Goal: Transaction & Acquisition: Obtain resource

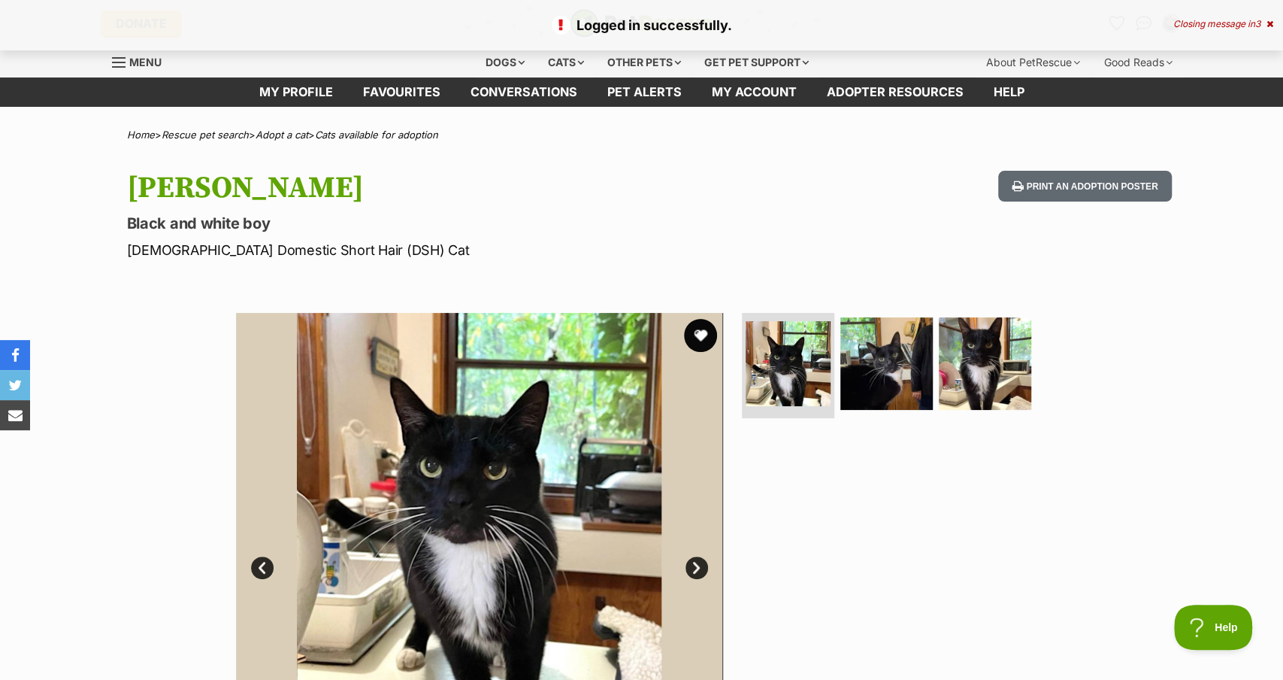
click at [702, 333] on button "favourite" at bounding box center [700, 335] width 33 height 33
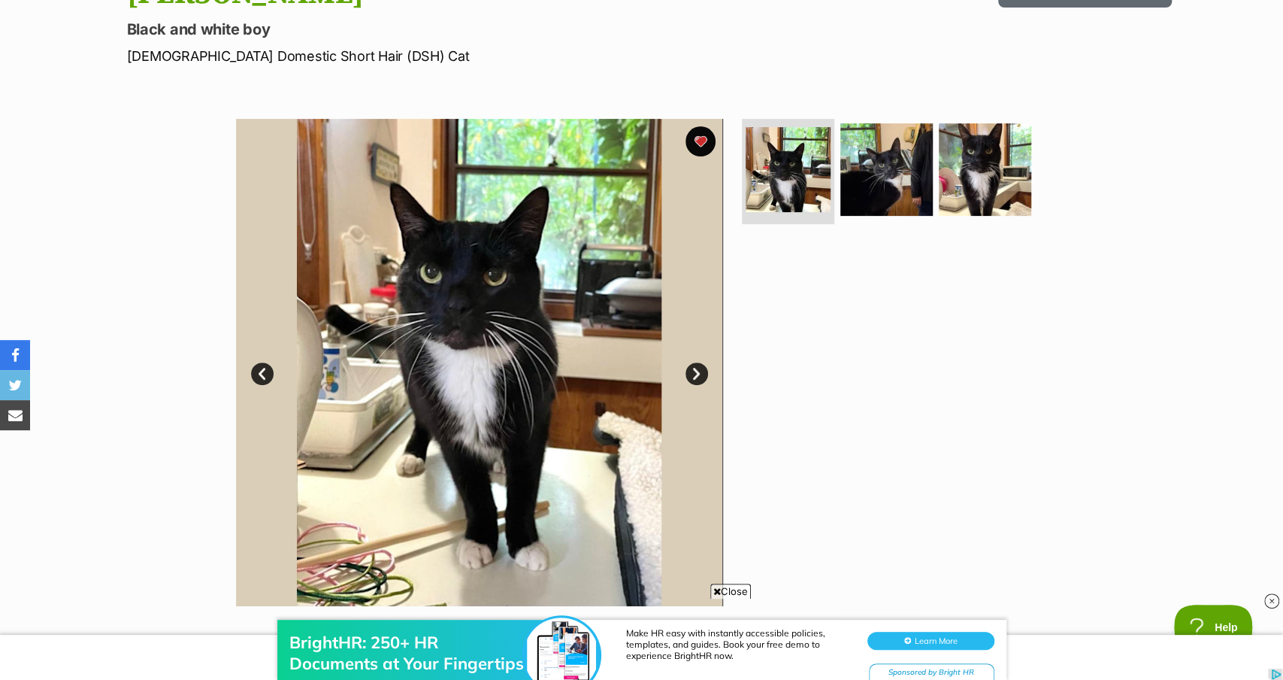
scroll to position [191, 0]
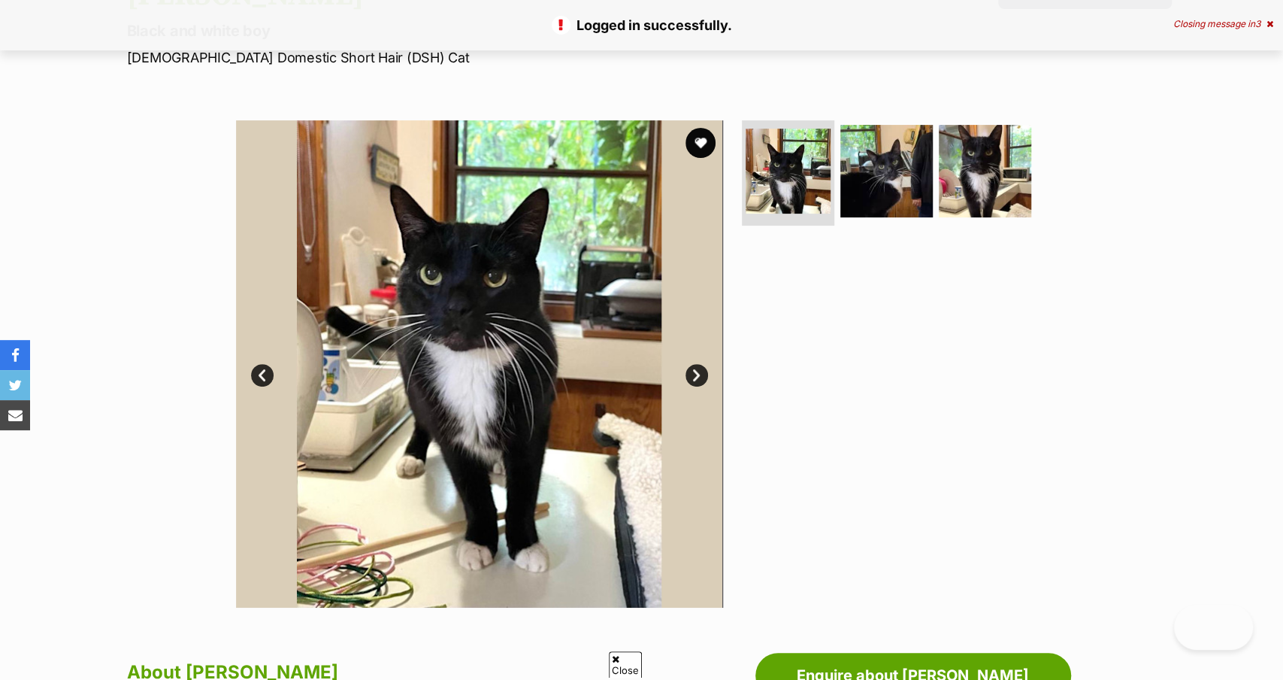
click at [1268, 23] on icon at bounding box center [1270, 24] width 7 height 9
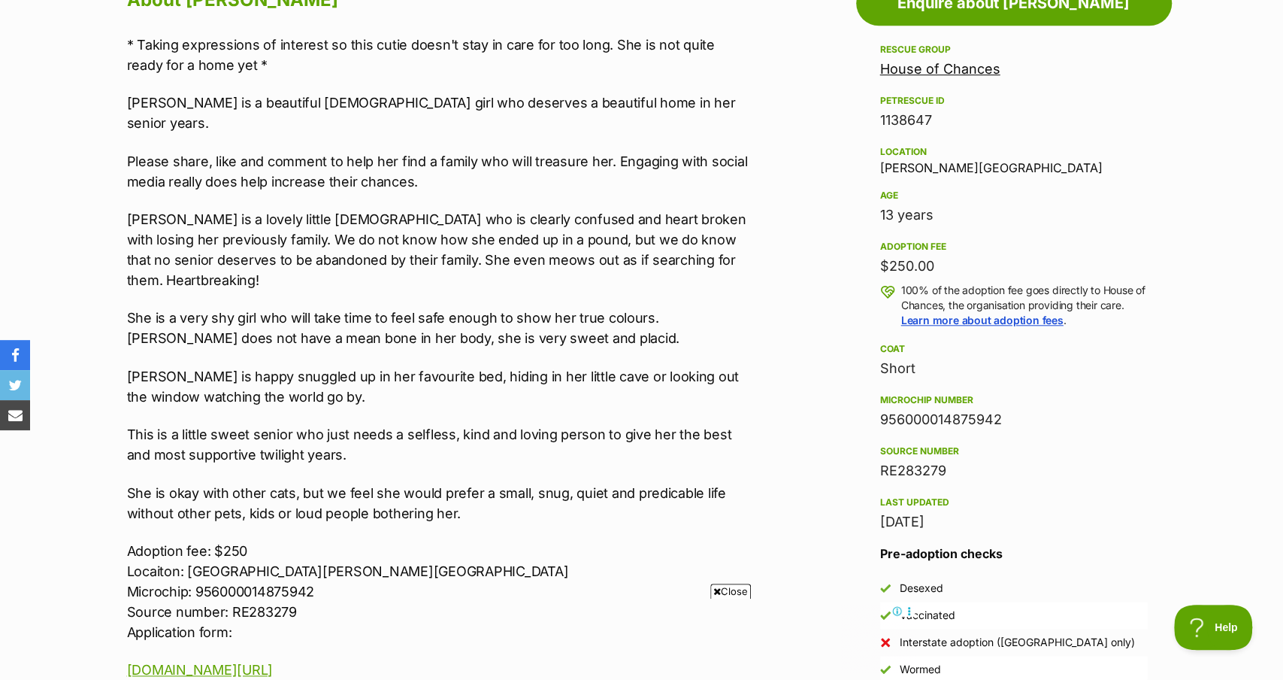
scroll to position [849, 0]
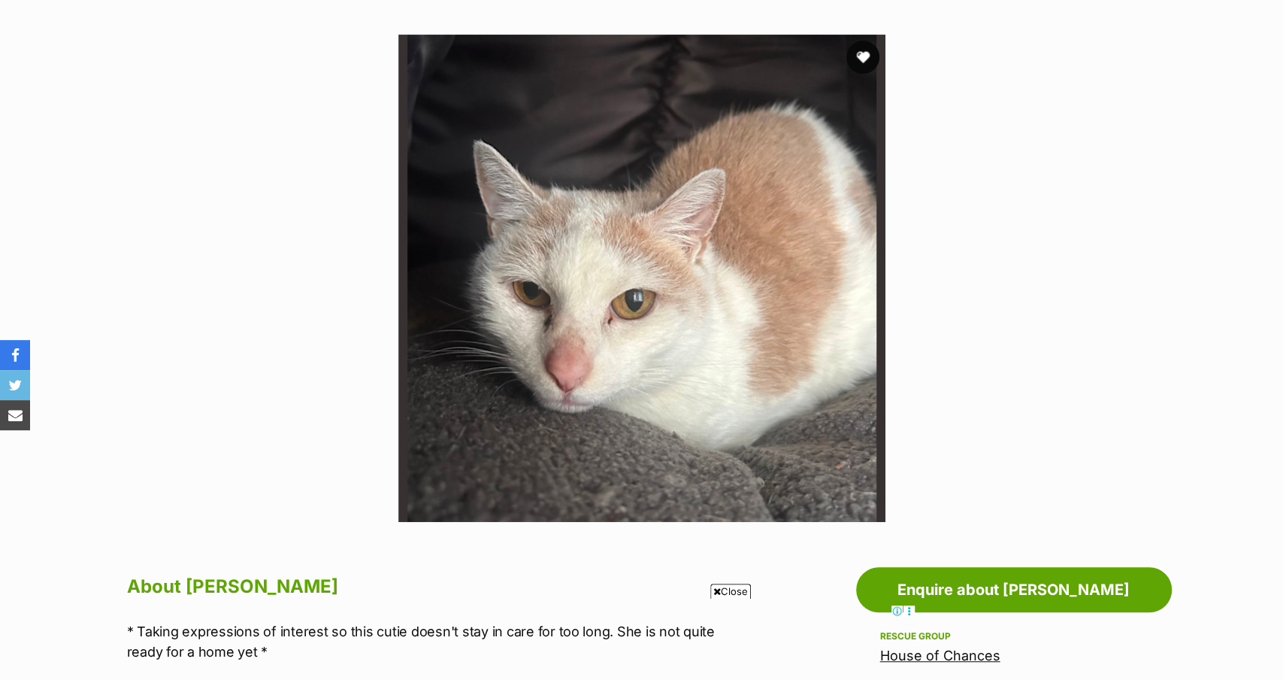
click at [865, 60] on button "favourite" at bounding box center [863, 57] width 33 height 33
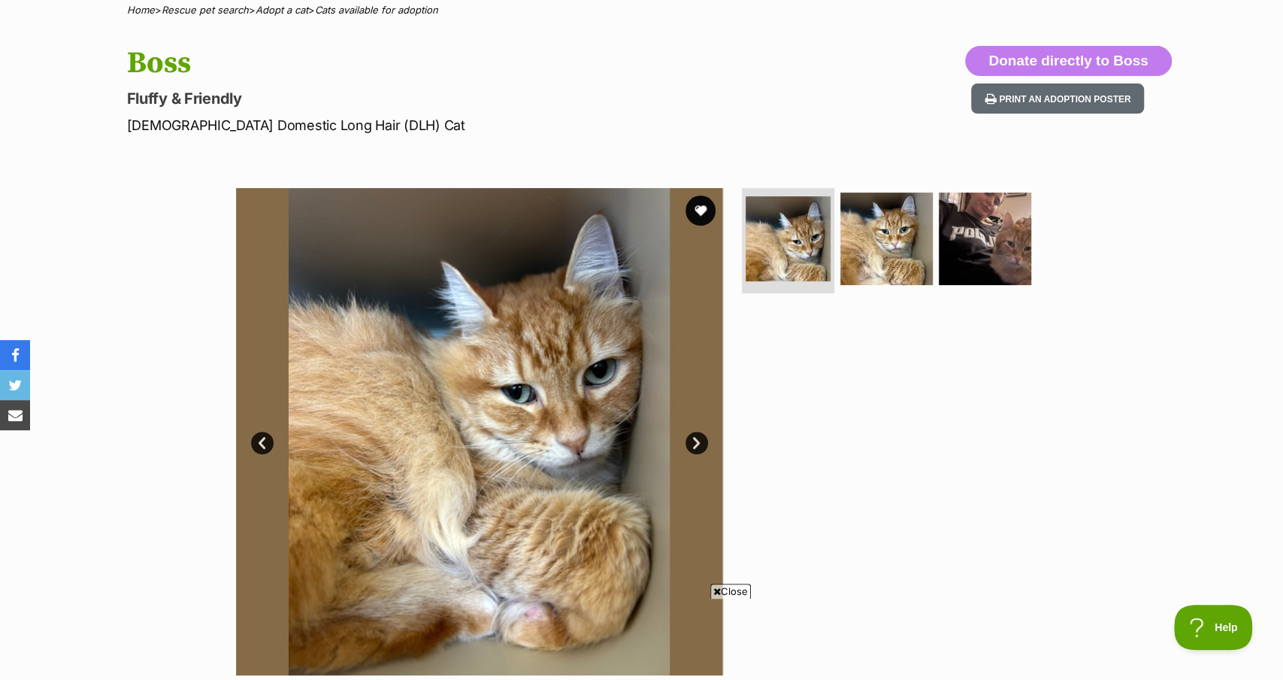
scroll to position [123, 0]
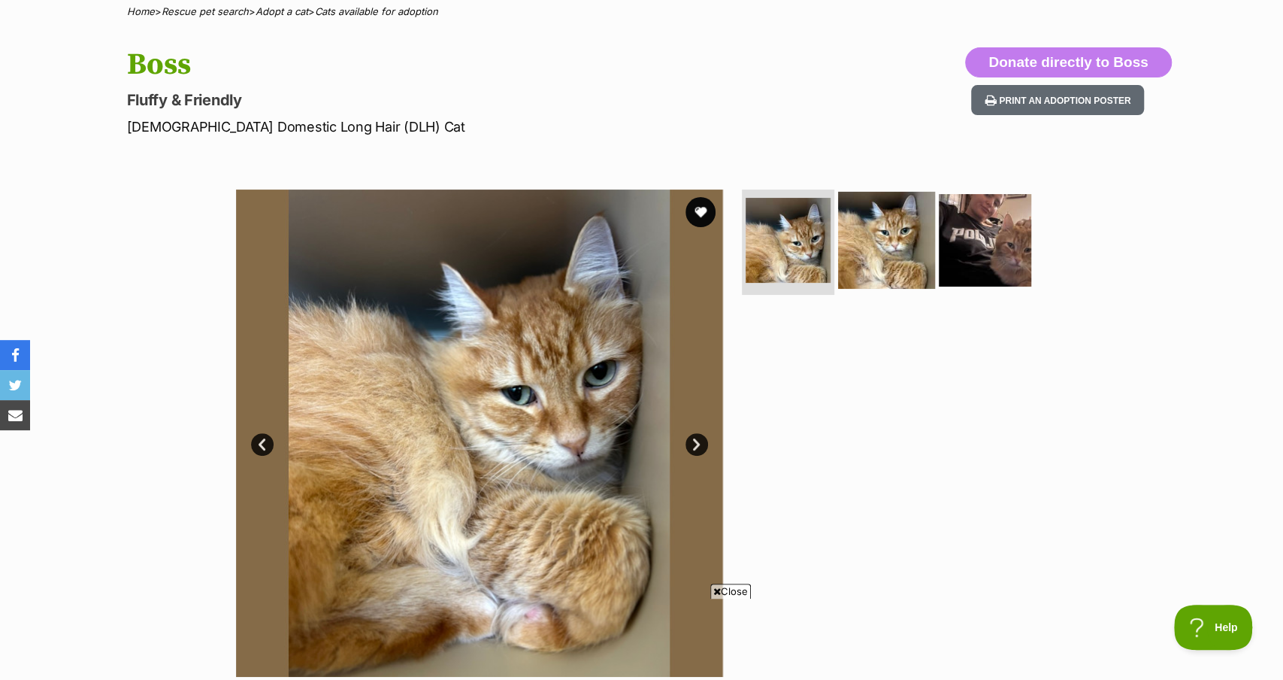
click at [889, 238] on img at bounding box center [886, 240] width 97 height 97
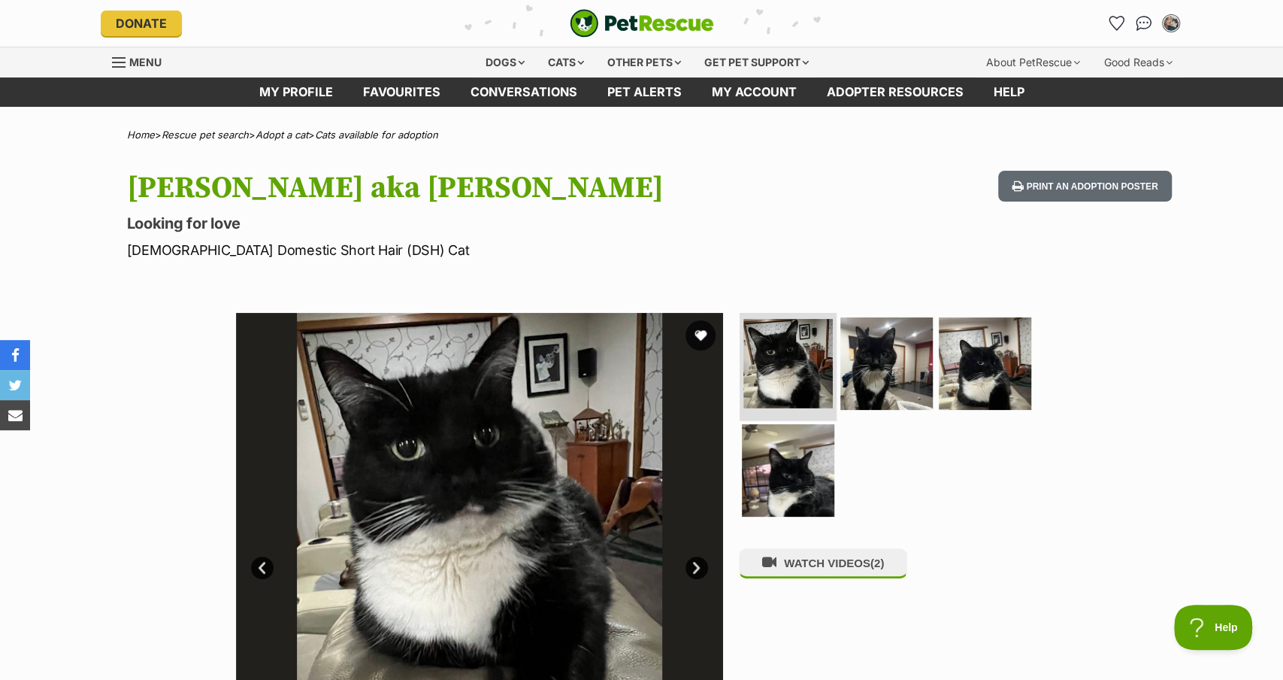
click at [774, 365] on img at bounding box center [788, 363] width 89 height 89
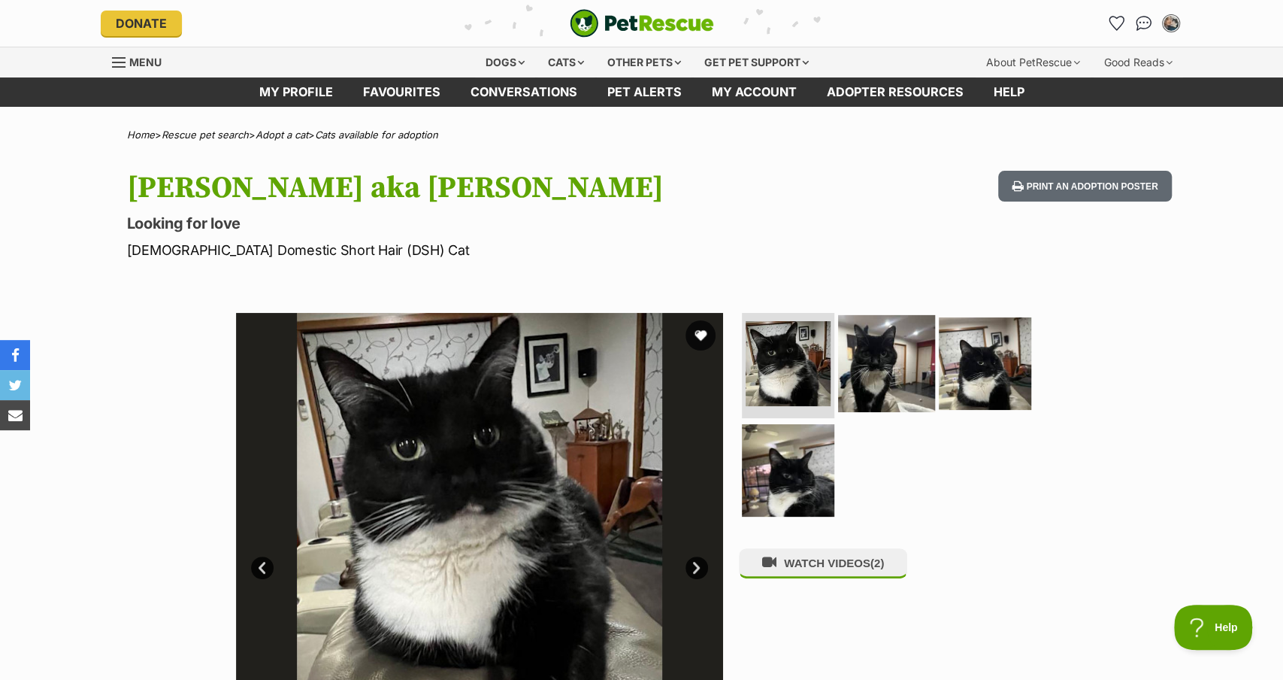
click at [889, 371] on img at bounding box center [886, 363] width 97 height 97
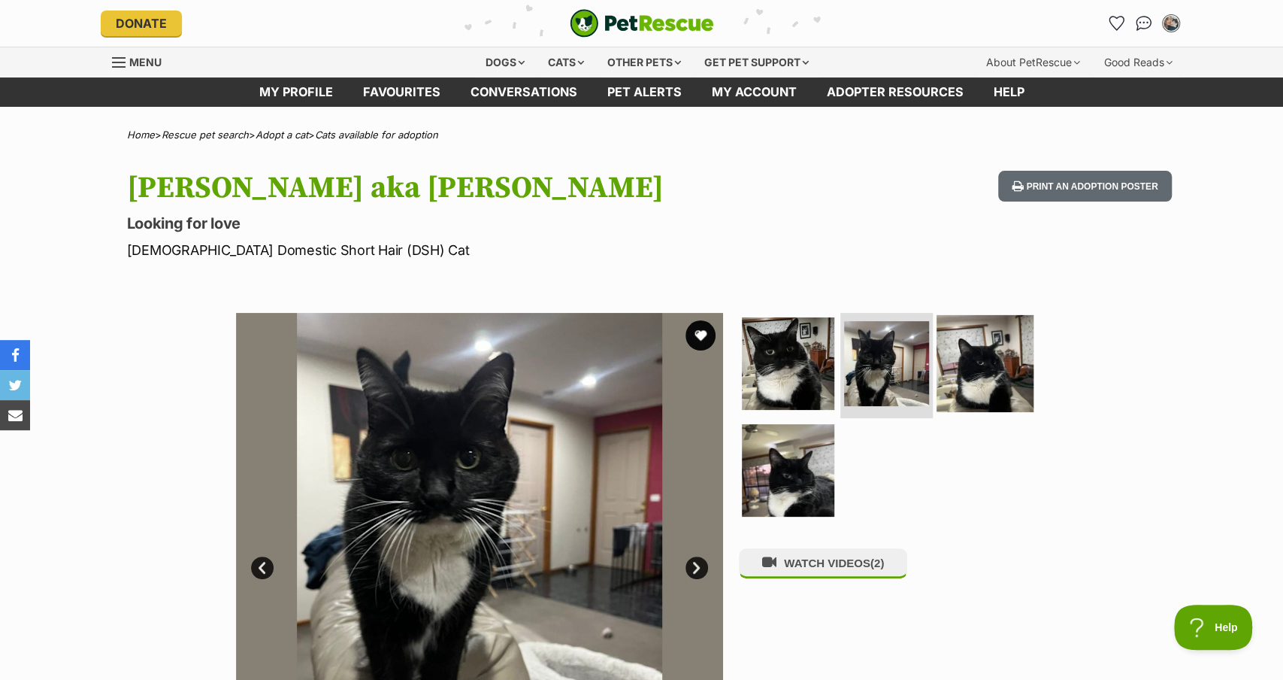
click at [1004, 374] on img at bounding box center [985, 363] width 97 height 97
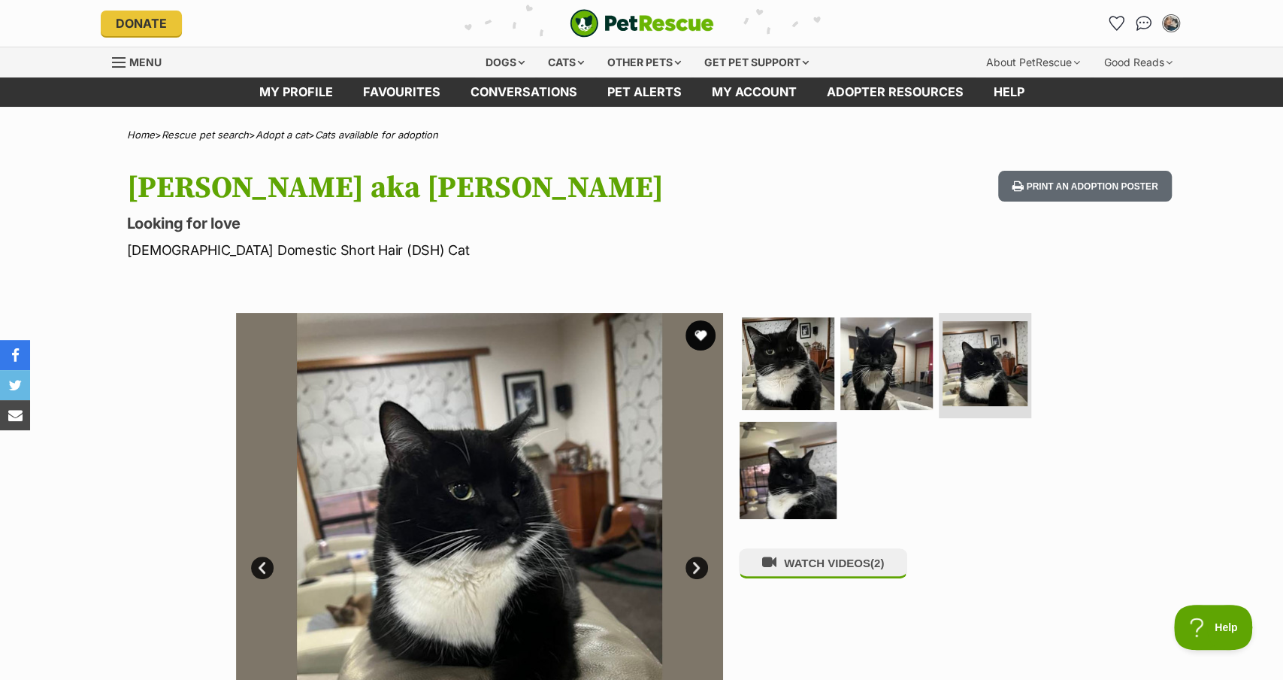
click at [792, 494] on img at bounding box center [788, 469] width 97 height 97
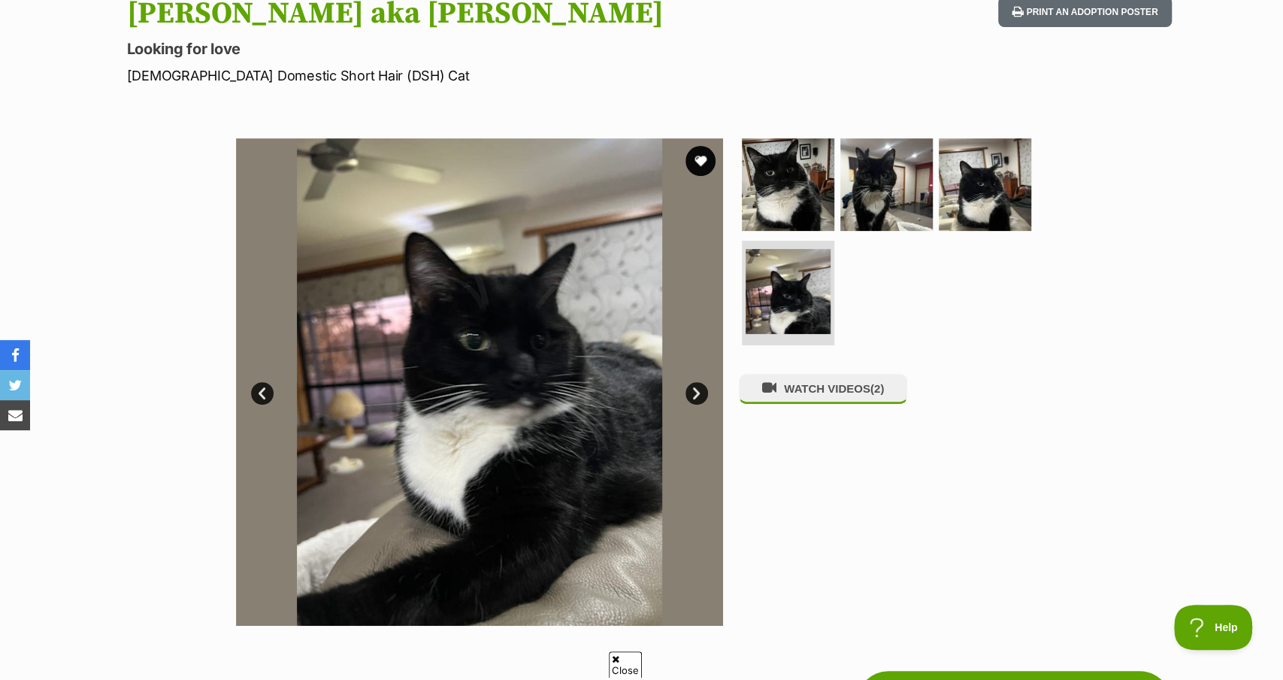
scroll to position [172, 0]
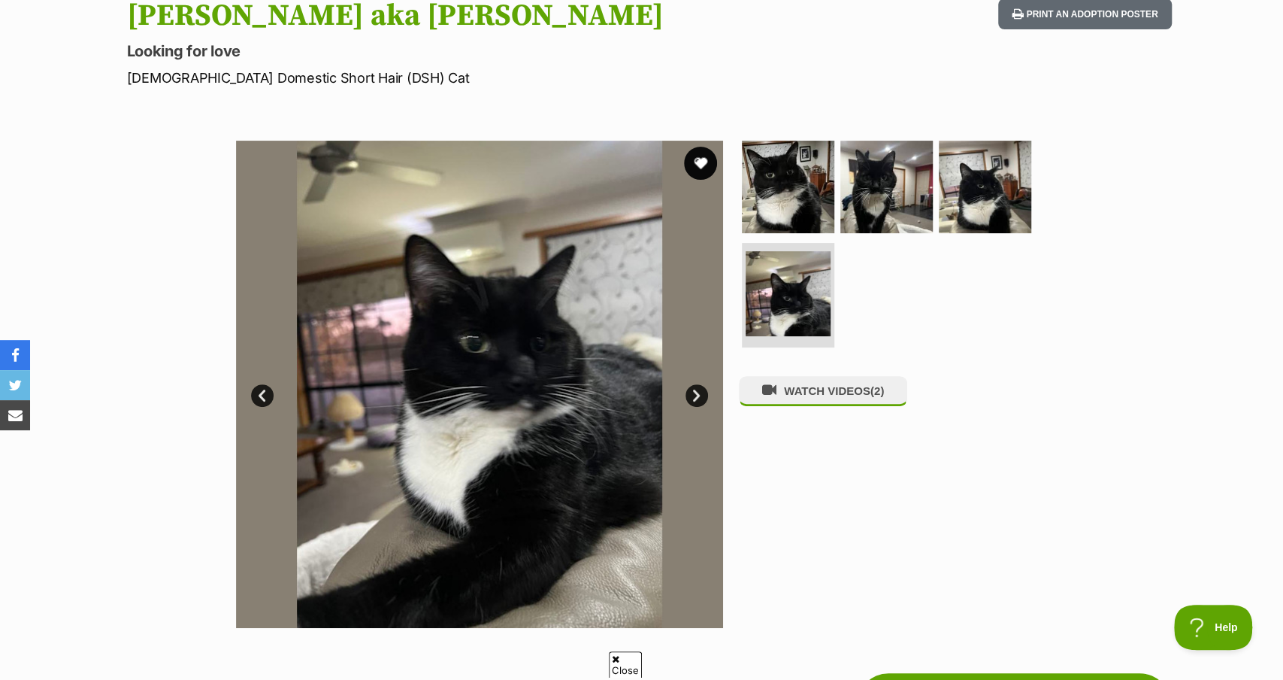
click at [704, 161] on button "favourite" at bounding box center [700, 163] width 33 height 33
click at [893, 183] on img at bounding box center [886, 186] width 97 height 97
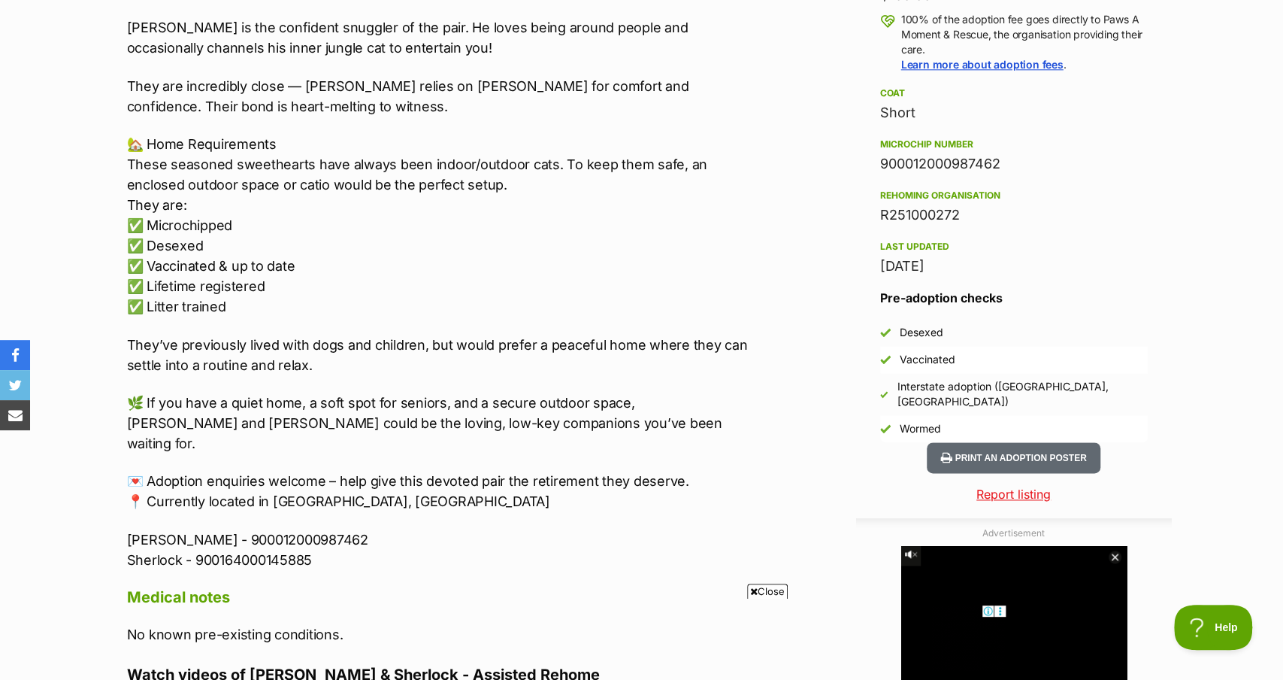
scroll to position [1171, 0]
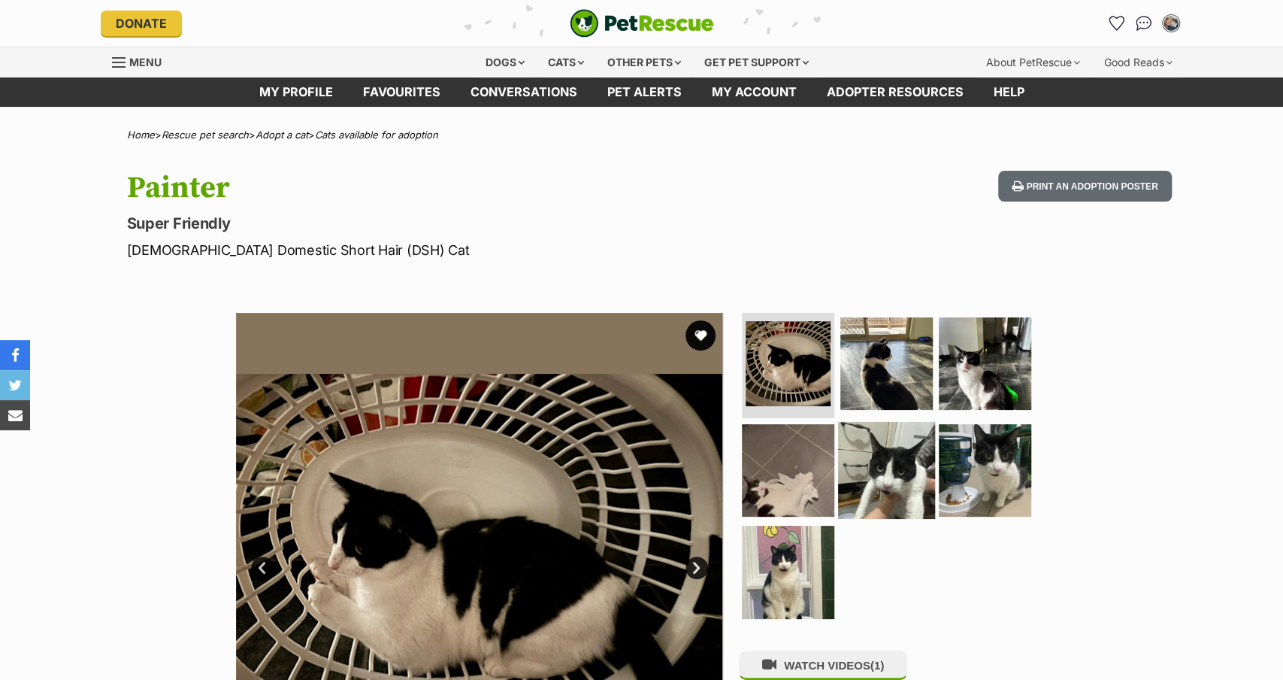
click at [880, 471] on img at bounding box center [886, 469] width 97 height 97
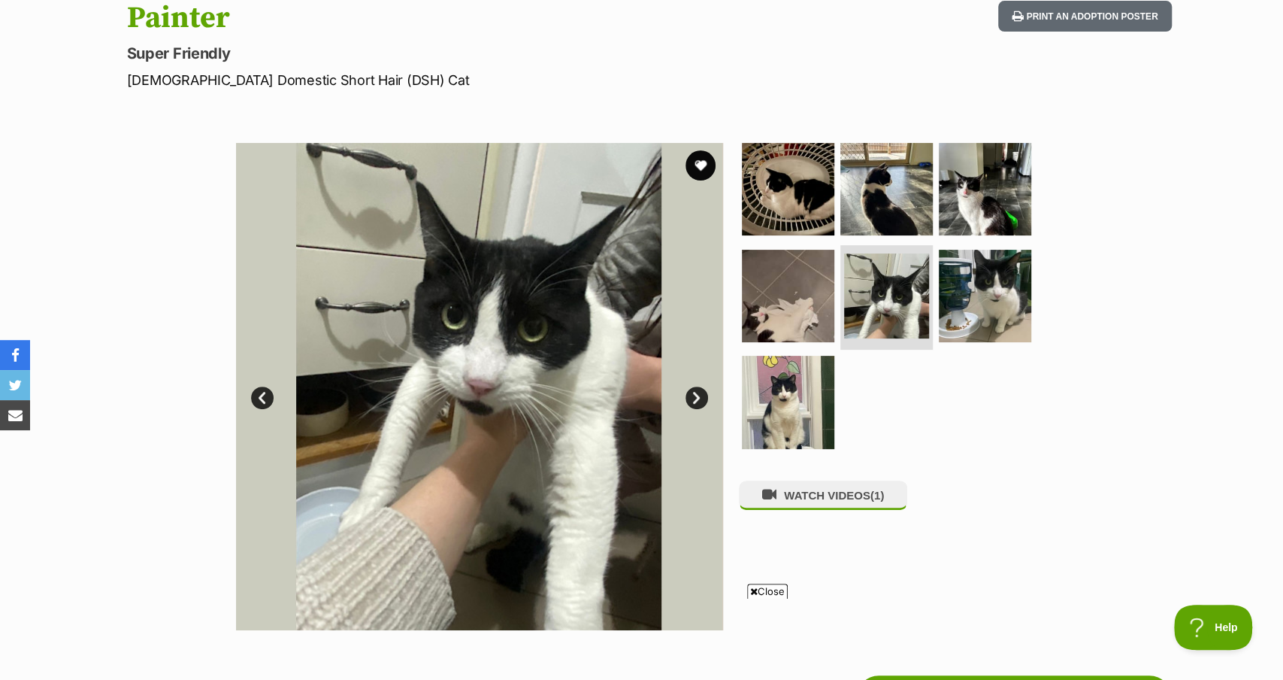
scroll to position [137, 0]
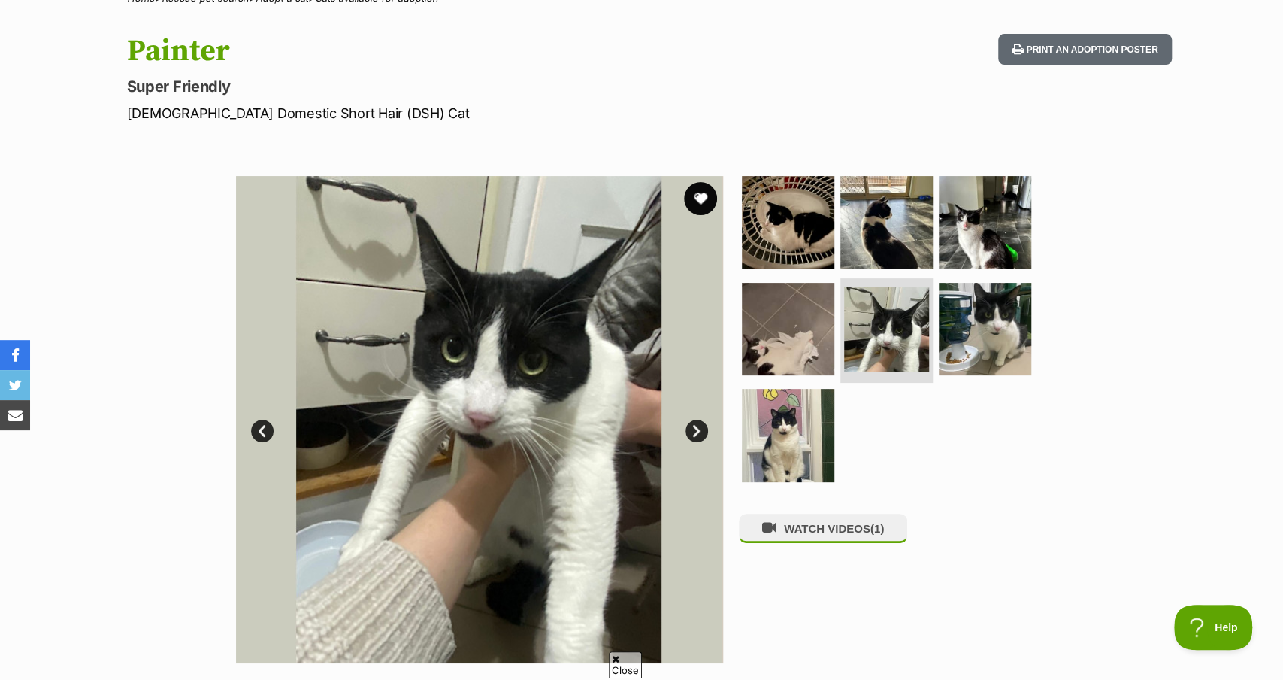
click at [700, 203] on button "favourite" at bounding box center [700, 198] width 33 height 33
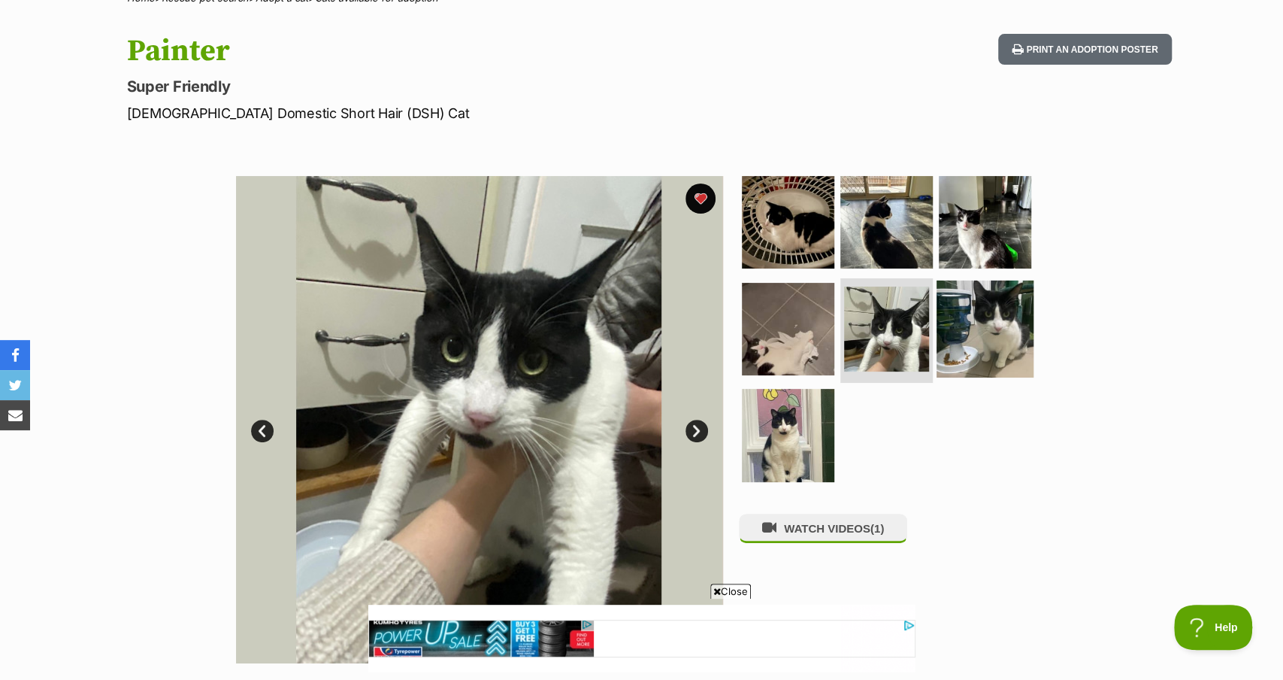
scroll to position [0, 0]
click at [983, 332] on img at bounding box center [985, 328] width 97 height 97
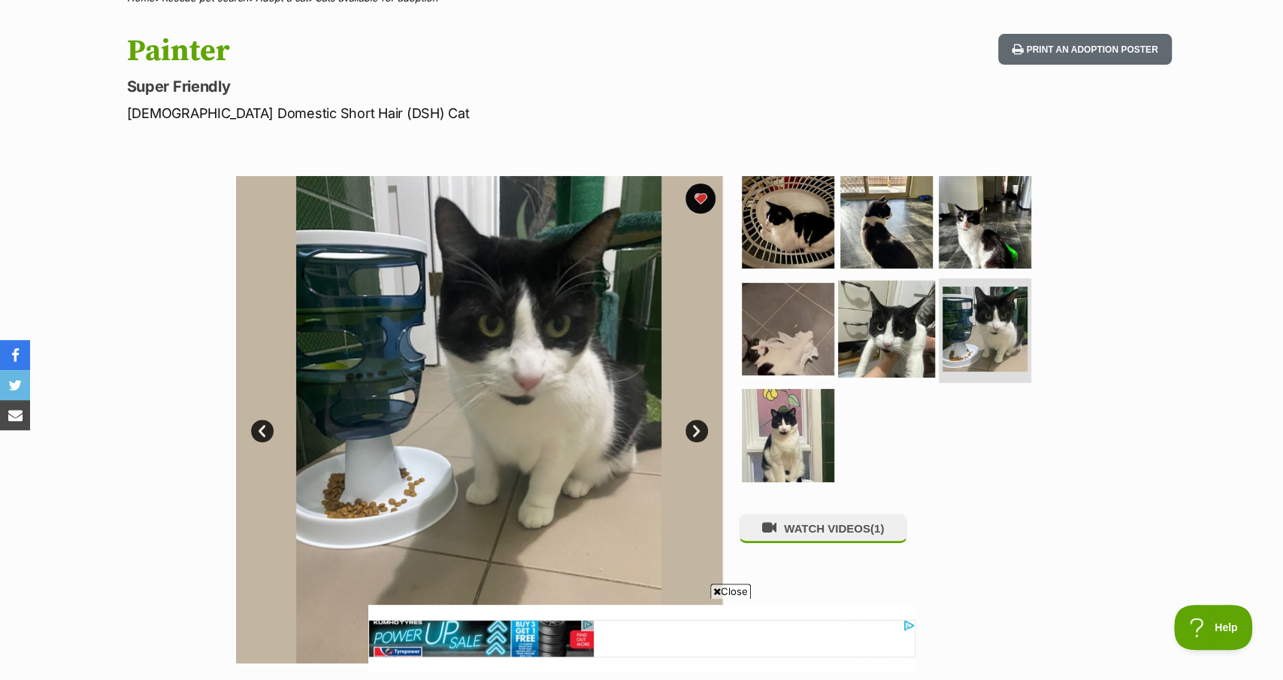
click at [891, 328] on img at bounding box center [886, 328] width 97 height 97
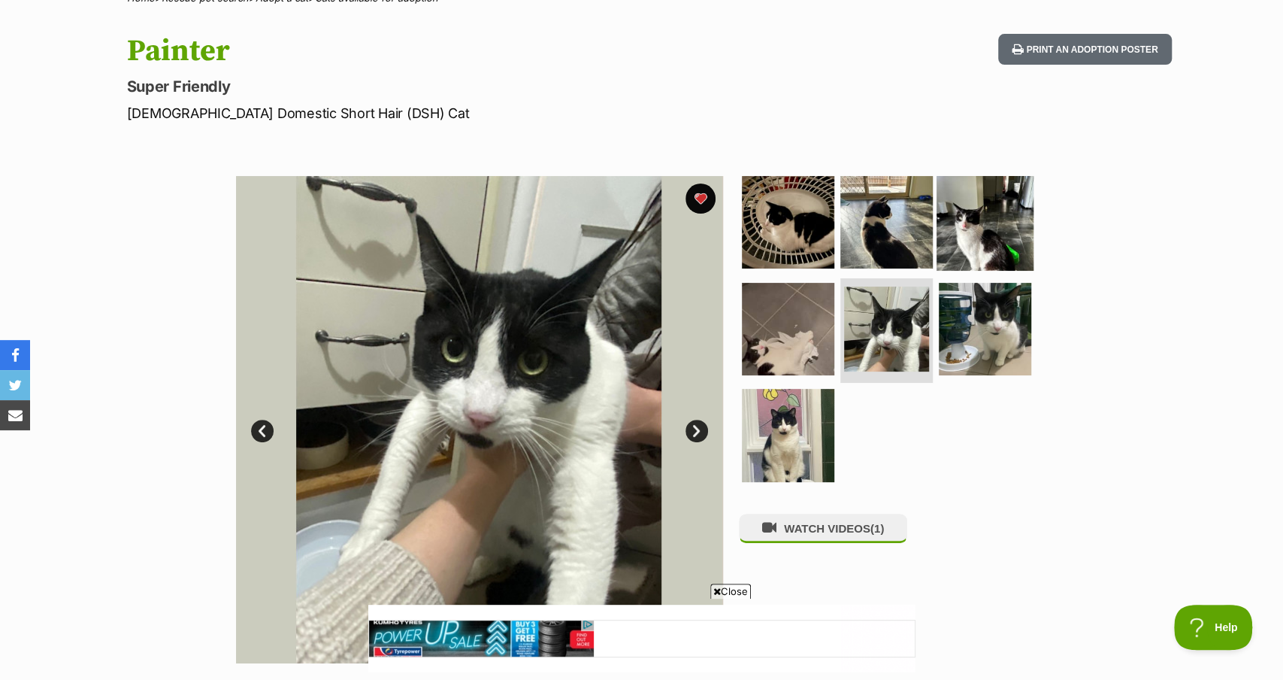
click at [968, 241] on img at bounding box center [985, 222] width 97 height 97
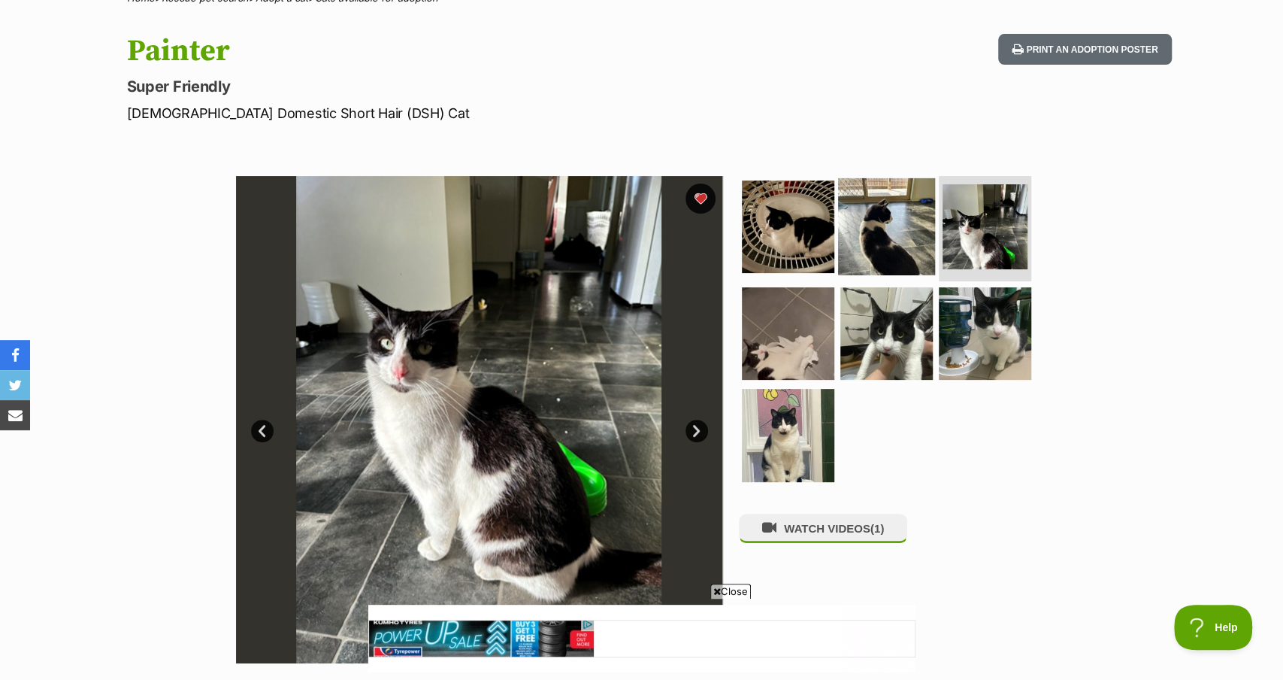
click at [880, 218] on img at bounding box center [886, 226] width 97 height 97
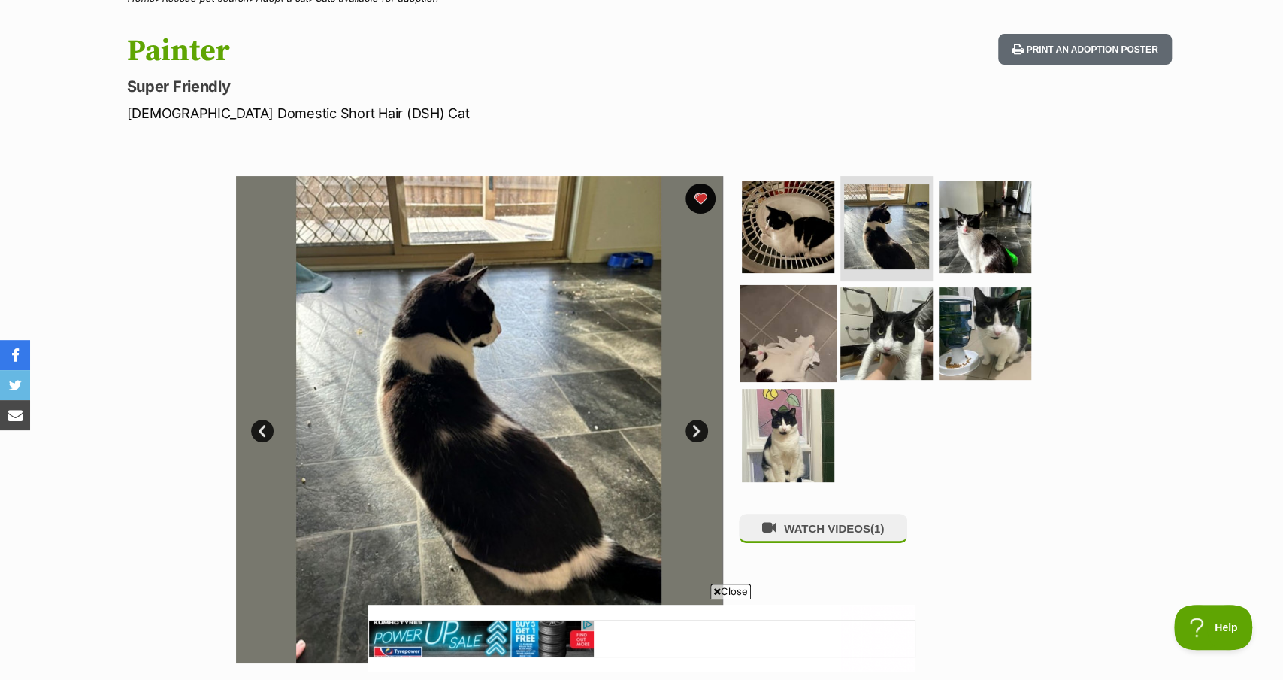
click at [790, 337] on img at bounding box center [788, 332] width 97 height 97
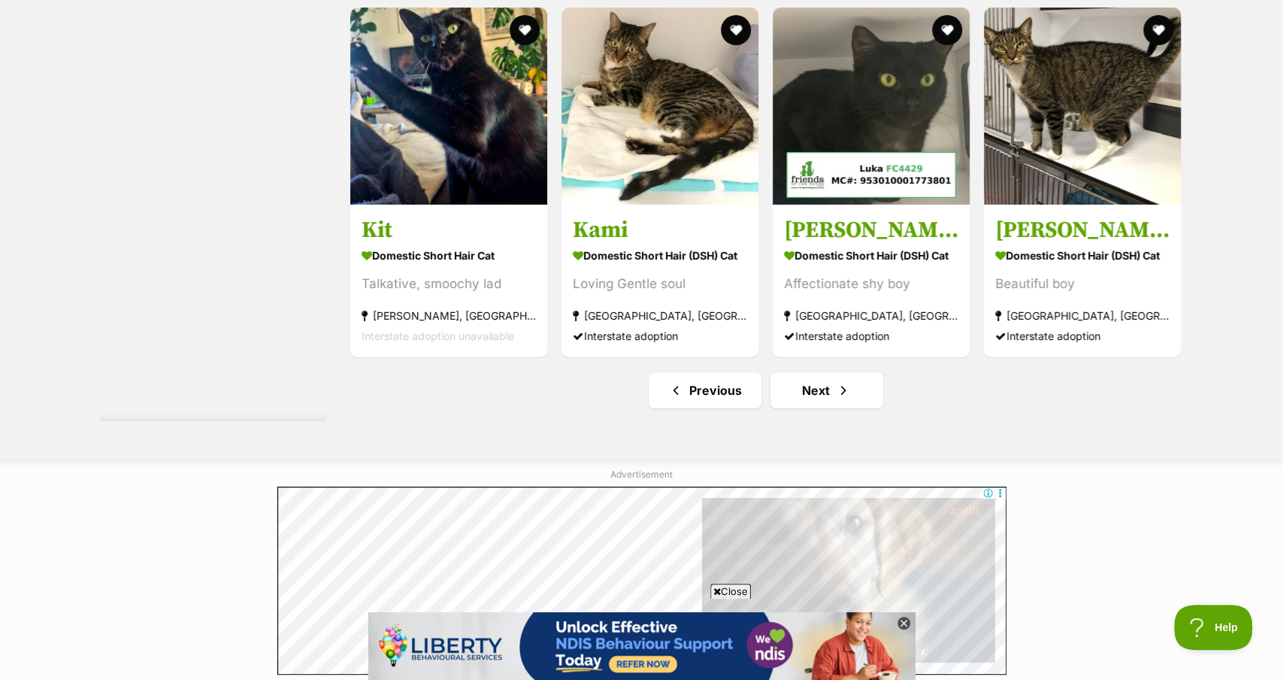
scroll to position [7730, 0]
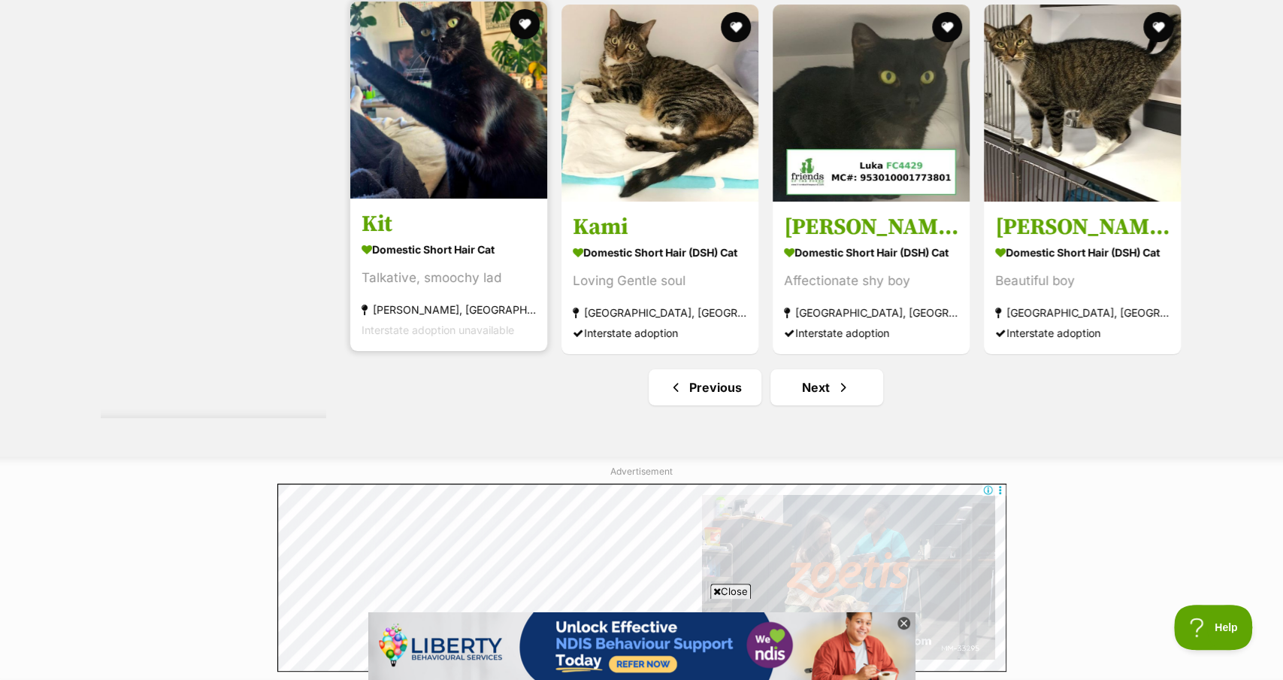
click at [447, 107] on img at bounding box center [448, 100] width 197 height 197
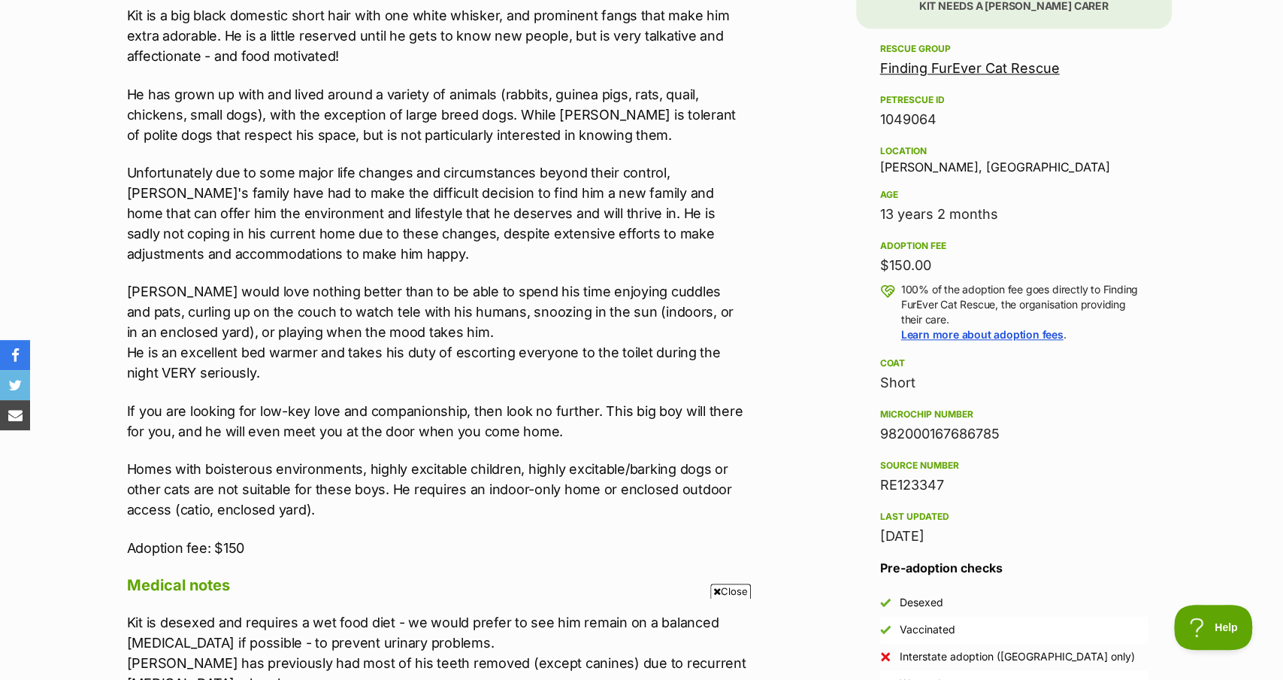
scroll to position [939, 0]
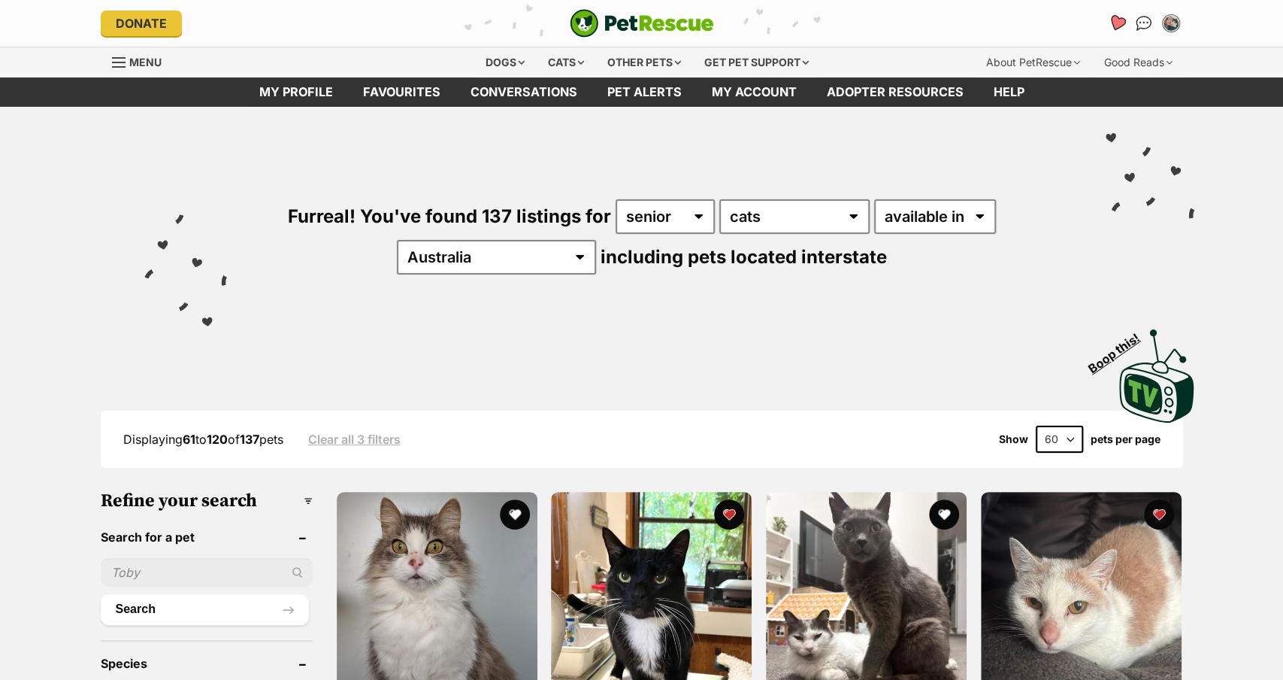
click at [1119, 23] on icon "Favourites" at bounding box center [1116, 22] width 18 height 17
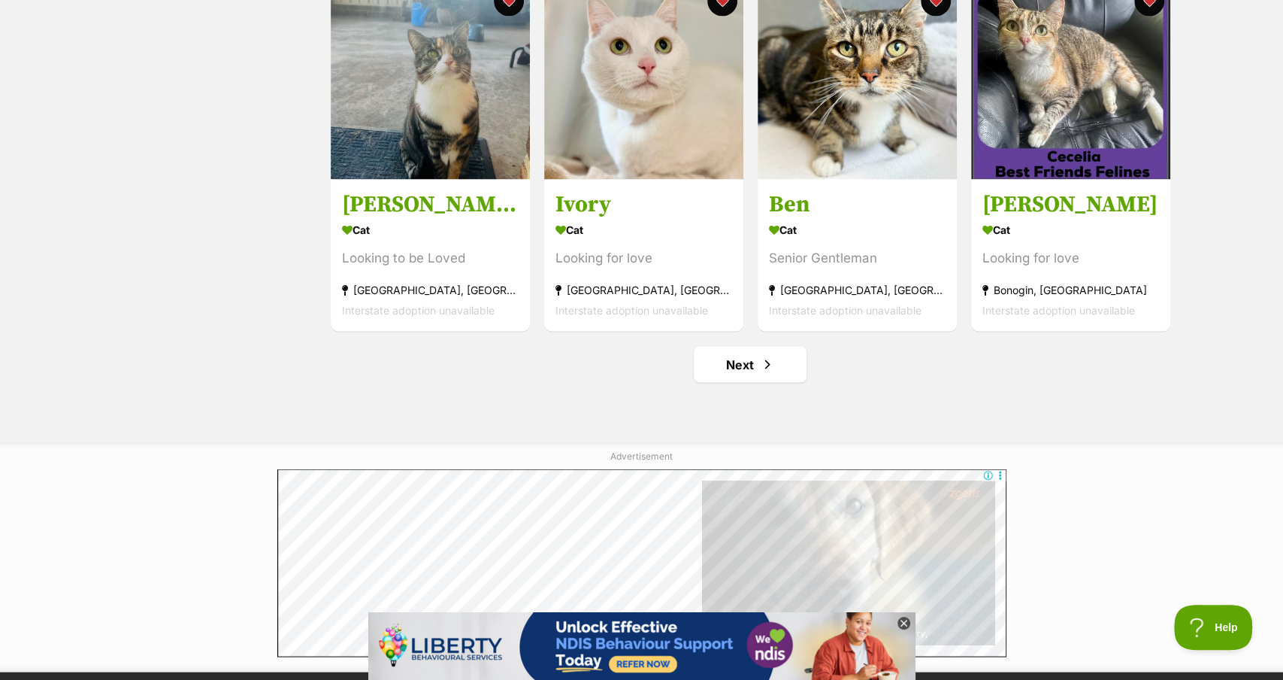
scroll to position [1797, 0]
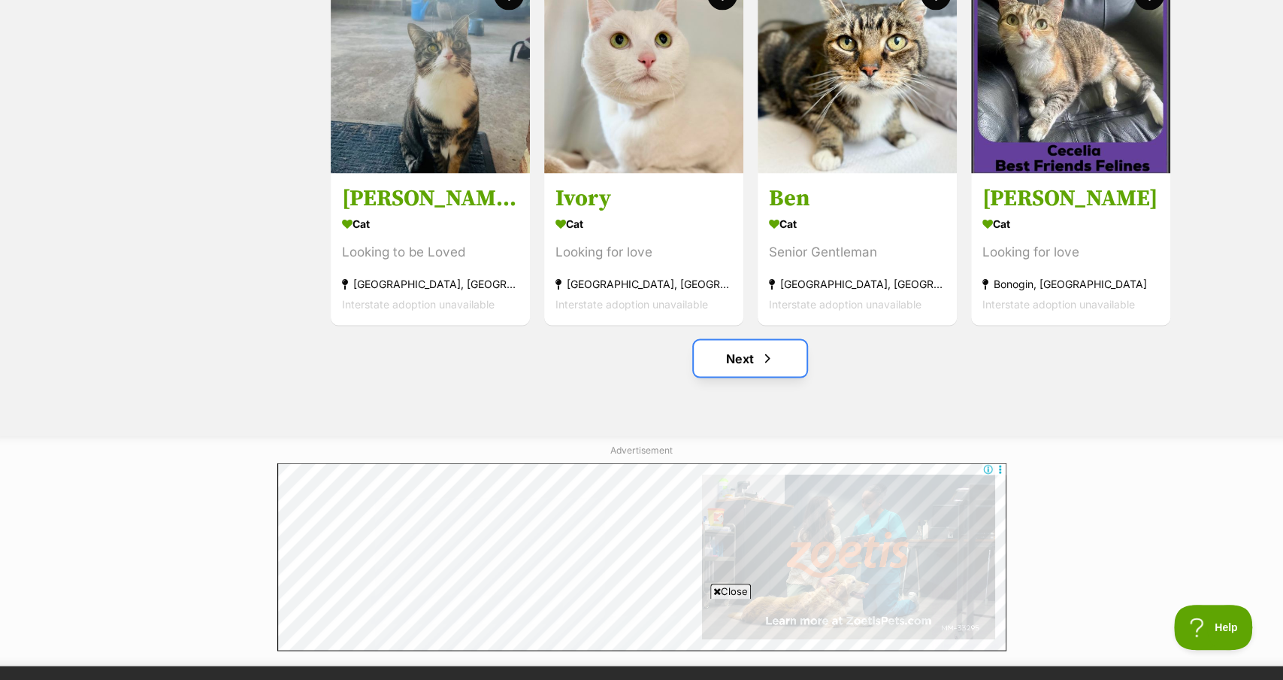
click at [762, 354] on span "Next page" at bounding box center [767, 358] width 15 height 18
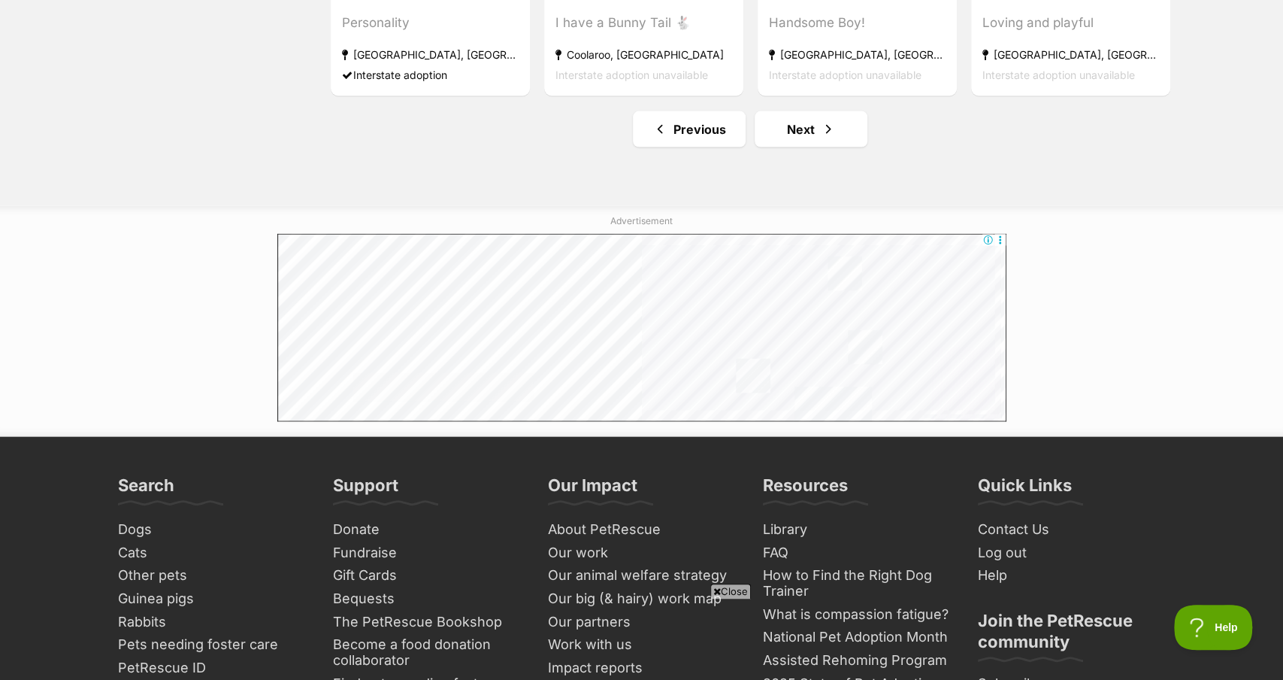
scroll to position [1984, 0]
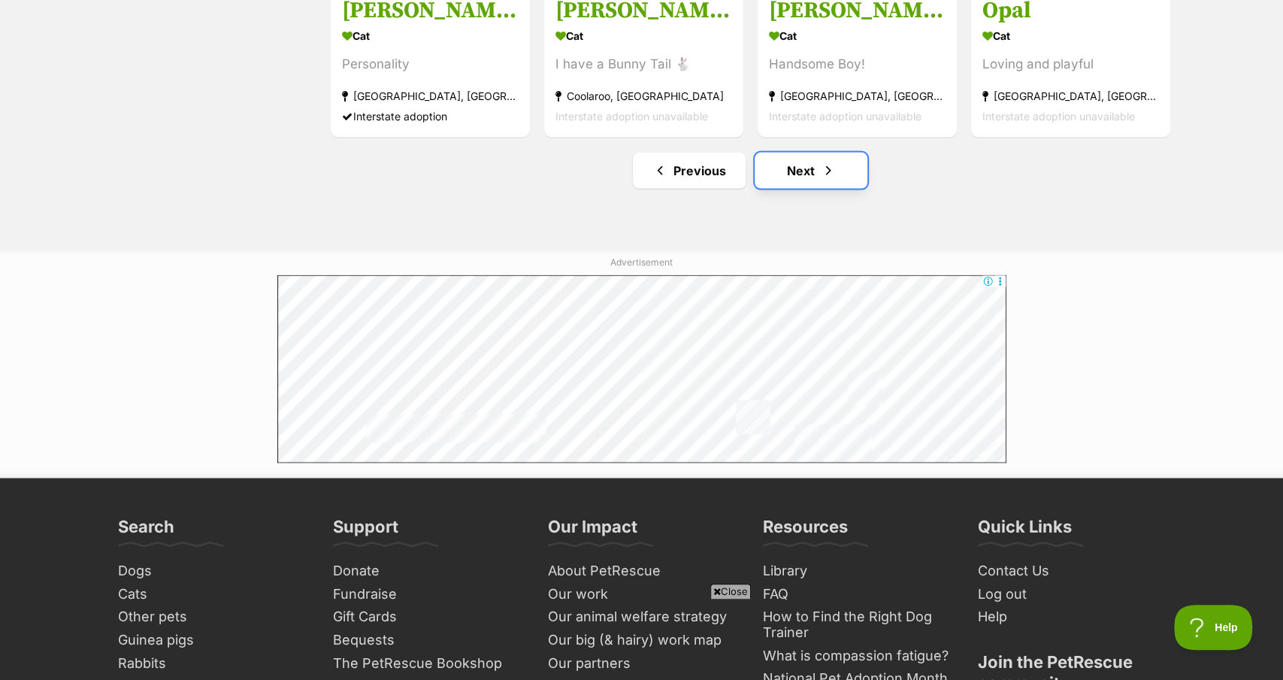
click at [819, 176] on link "Next" at bounding box center [811, 171] width 113 height 36
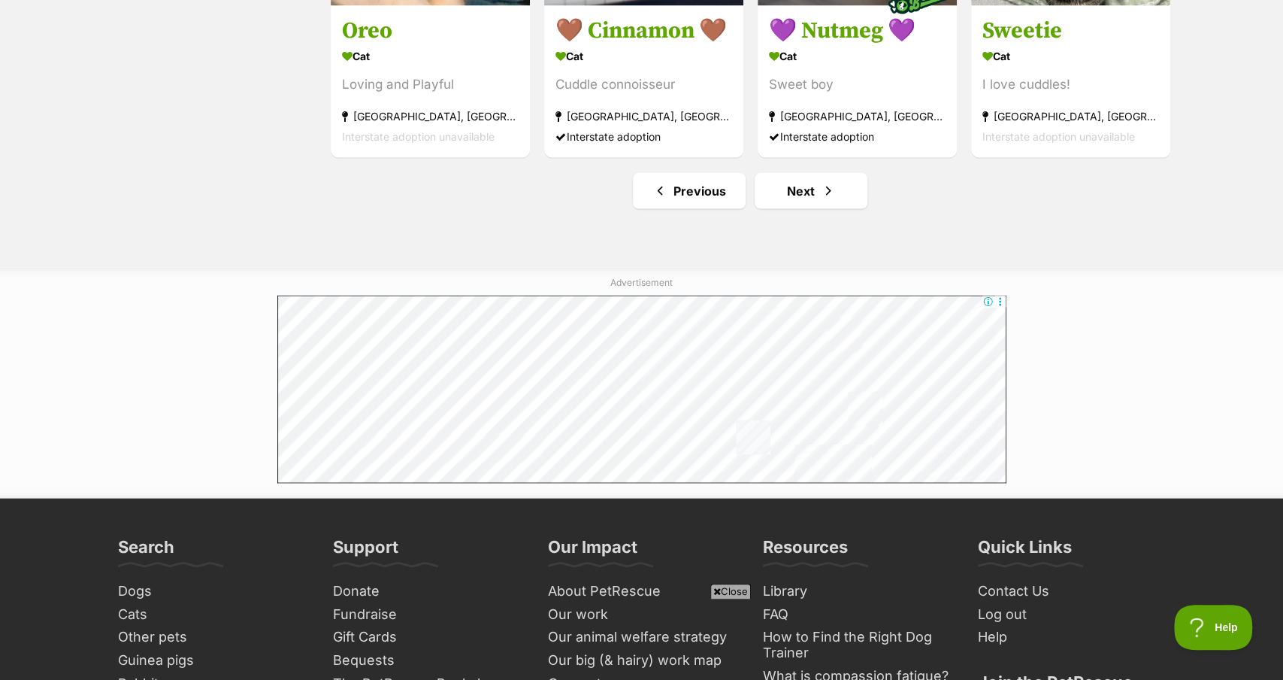
scroll to position [1910, 0]
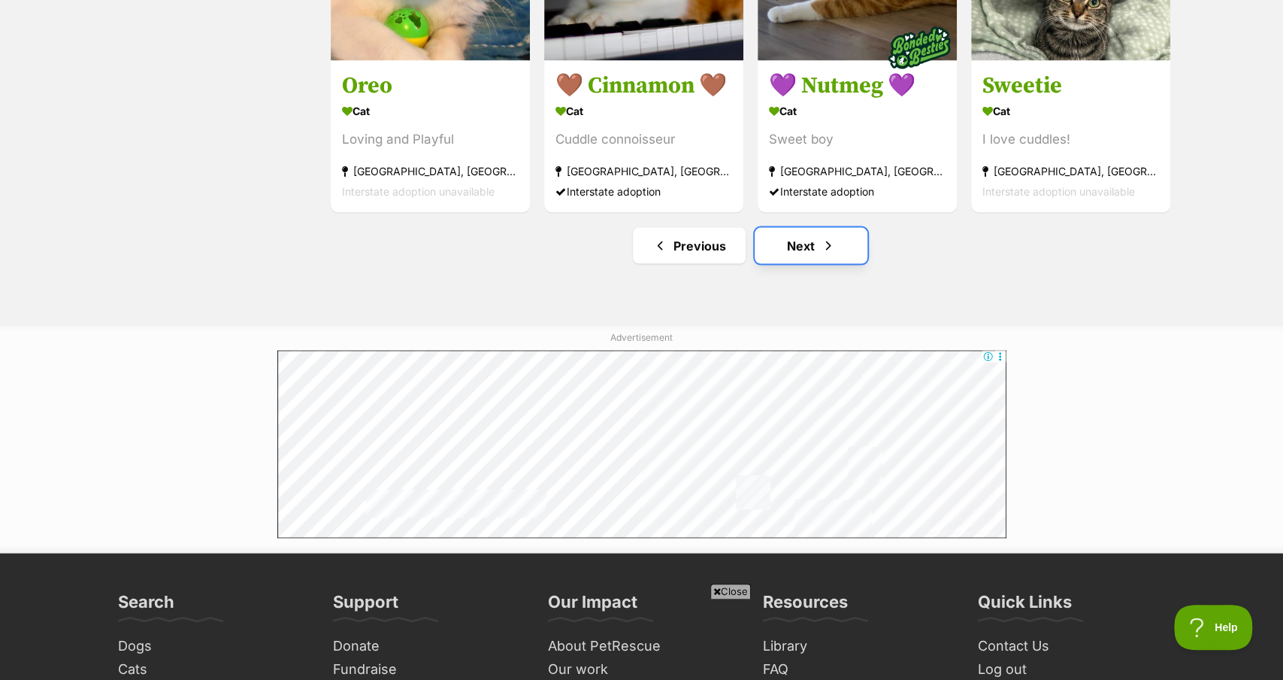
click at [809, 254] on link "Next" at bounding box center [811, 245] width 113 height 36
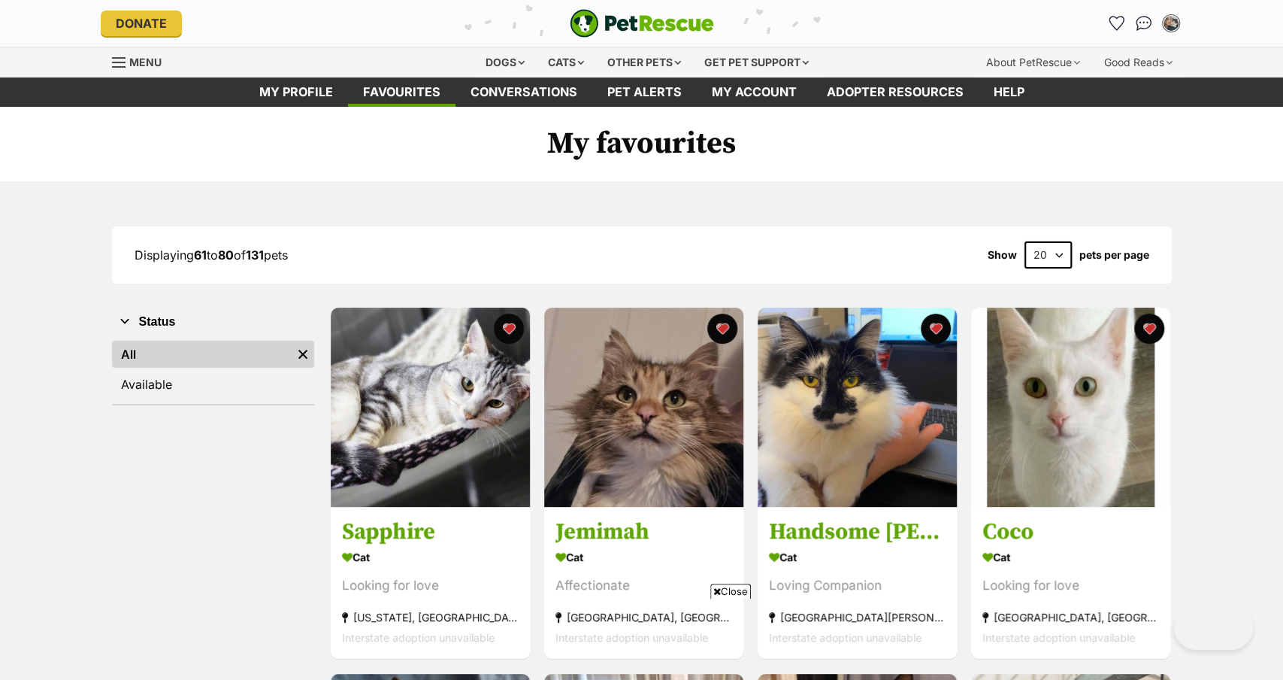
scroll to position [1708, 0]
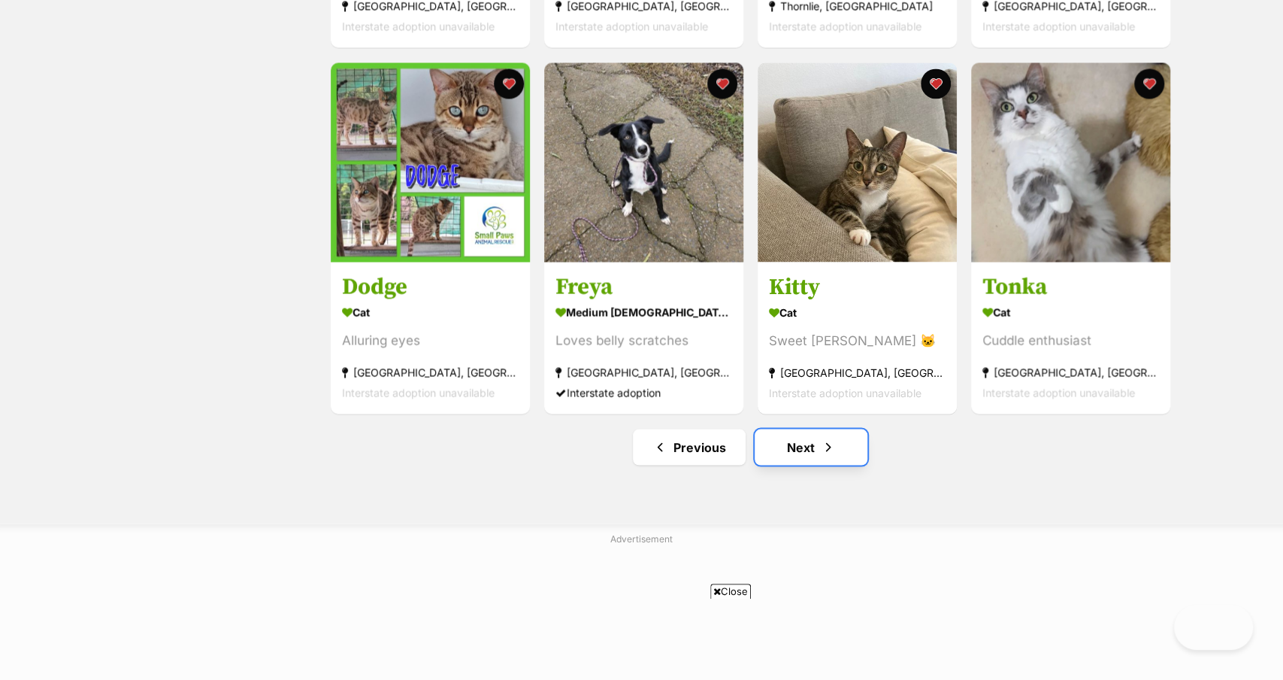
click at [834, 445] on span "Next page" at bounding box center [828, 447] width 15 height 18
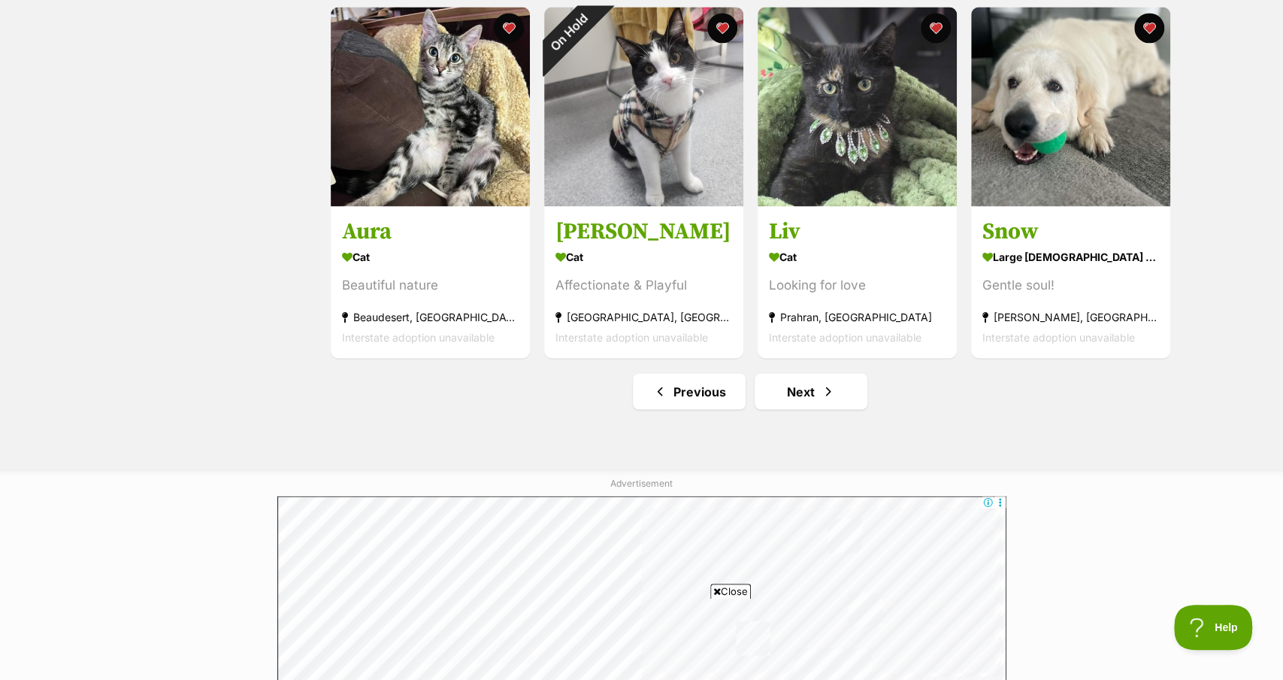
scroll to position [1791, 0]
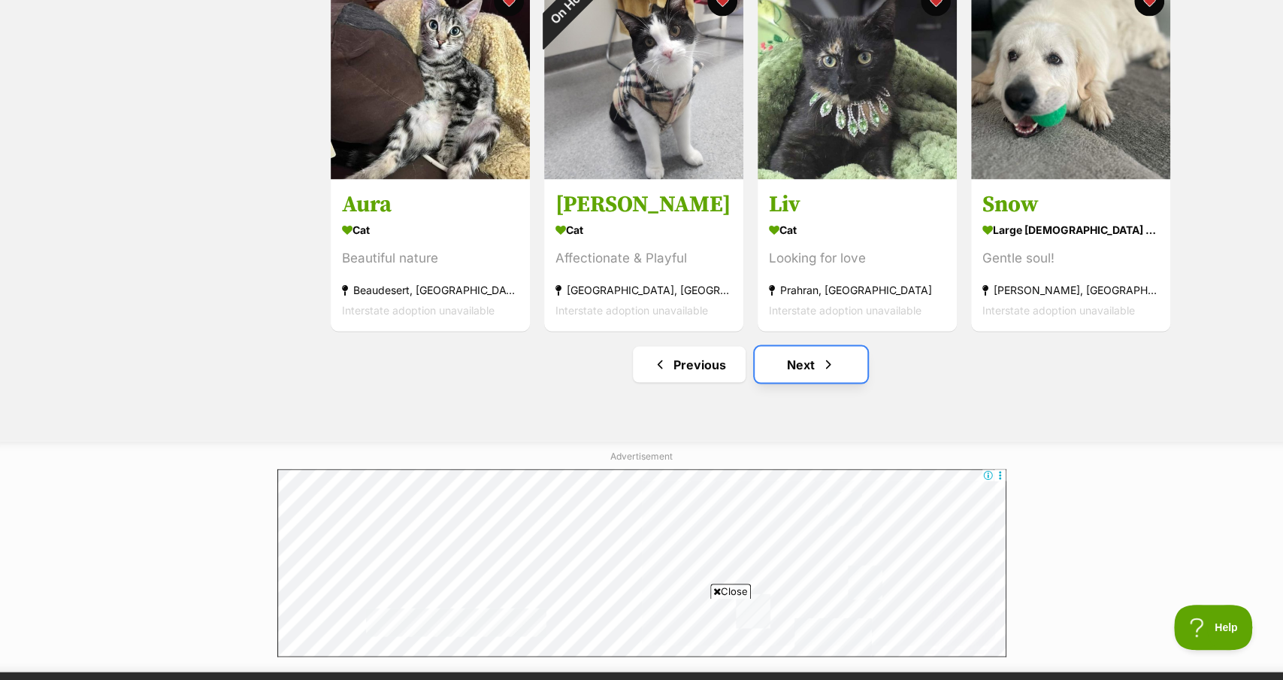
click at [808, 365] on link "Next" at bounding box center [811, 364] width 113 height 36
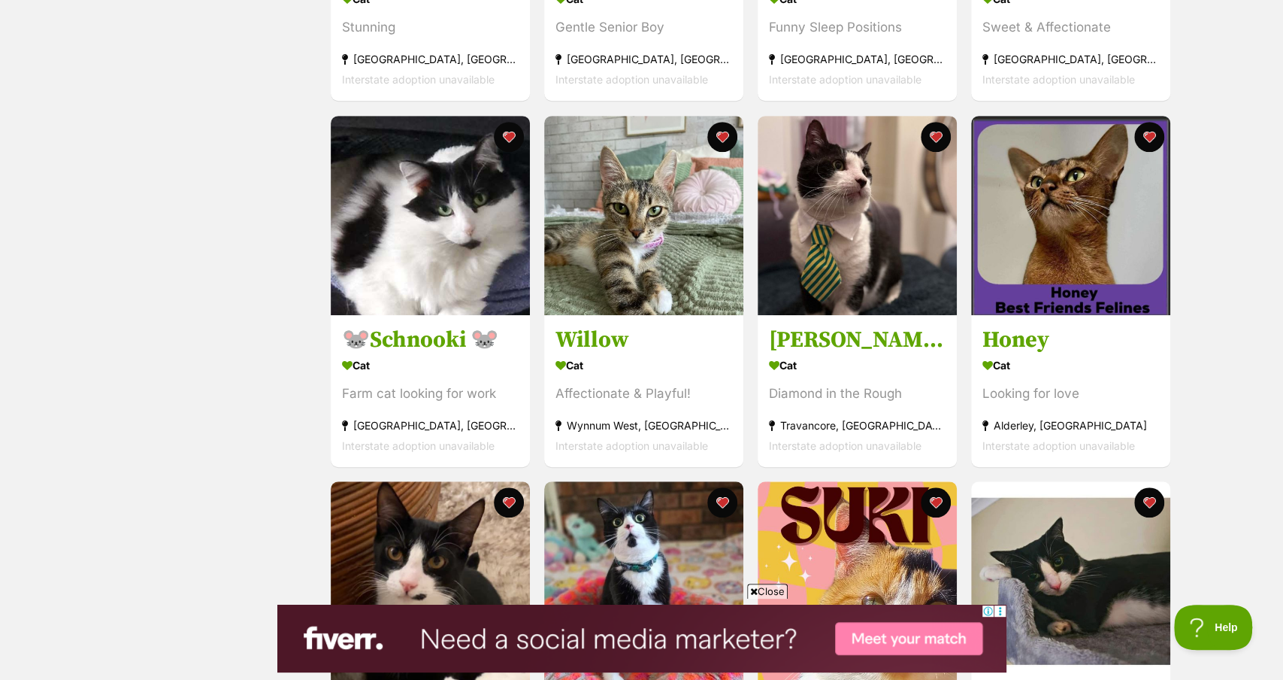
scroll to position [559, 0]
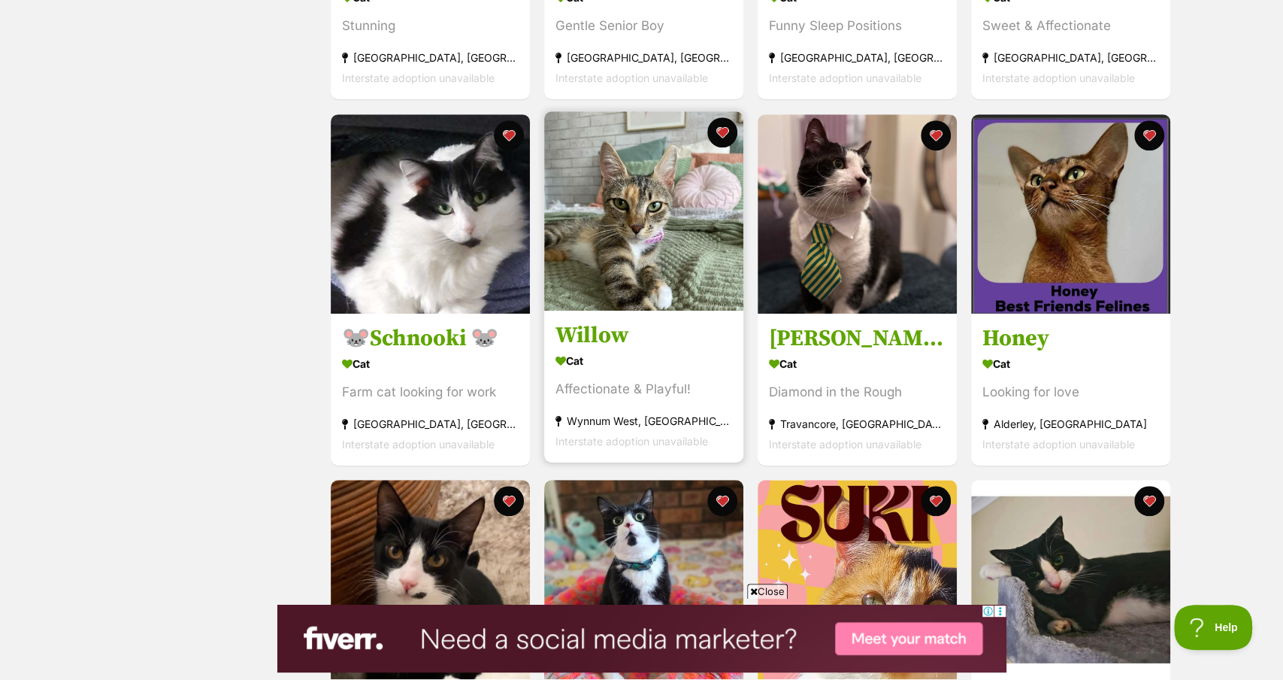
click at [655, 228] on img at bounding box center [643, 210] width 199 height 199
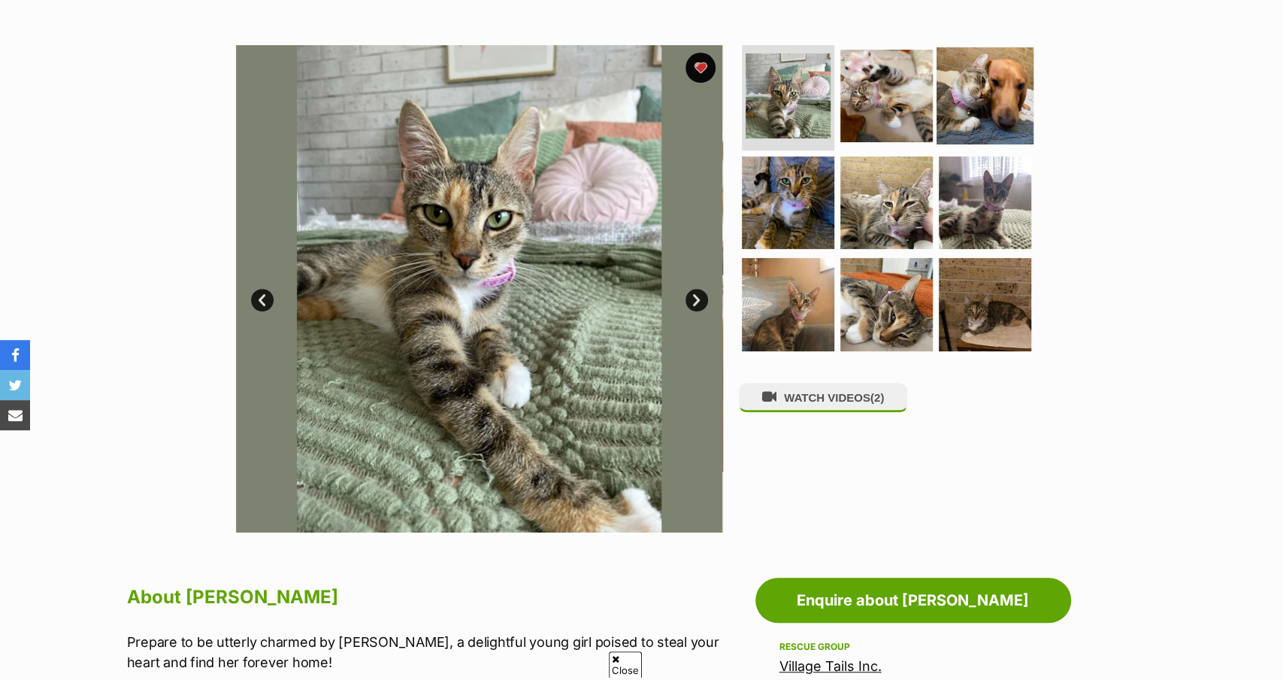
scroll to position [61, 0]
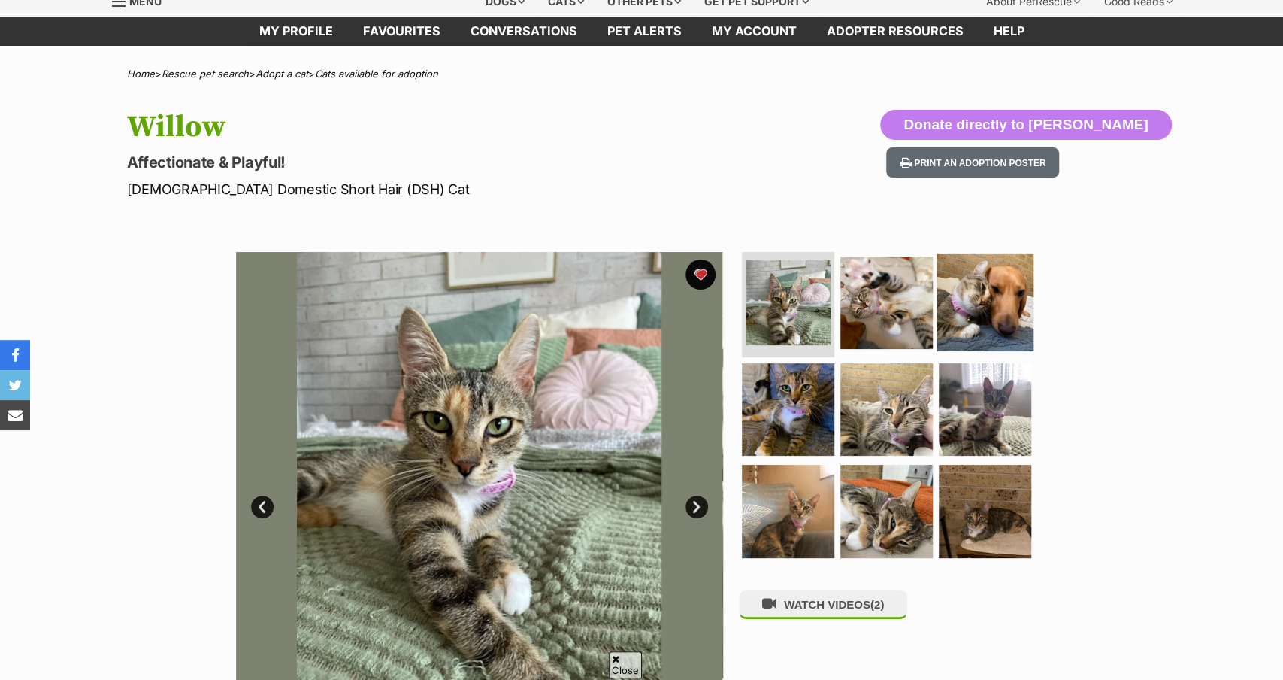
click at [1004, 304] on img at bounding box center [985, 302] width 97 height 97
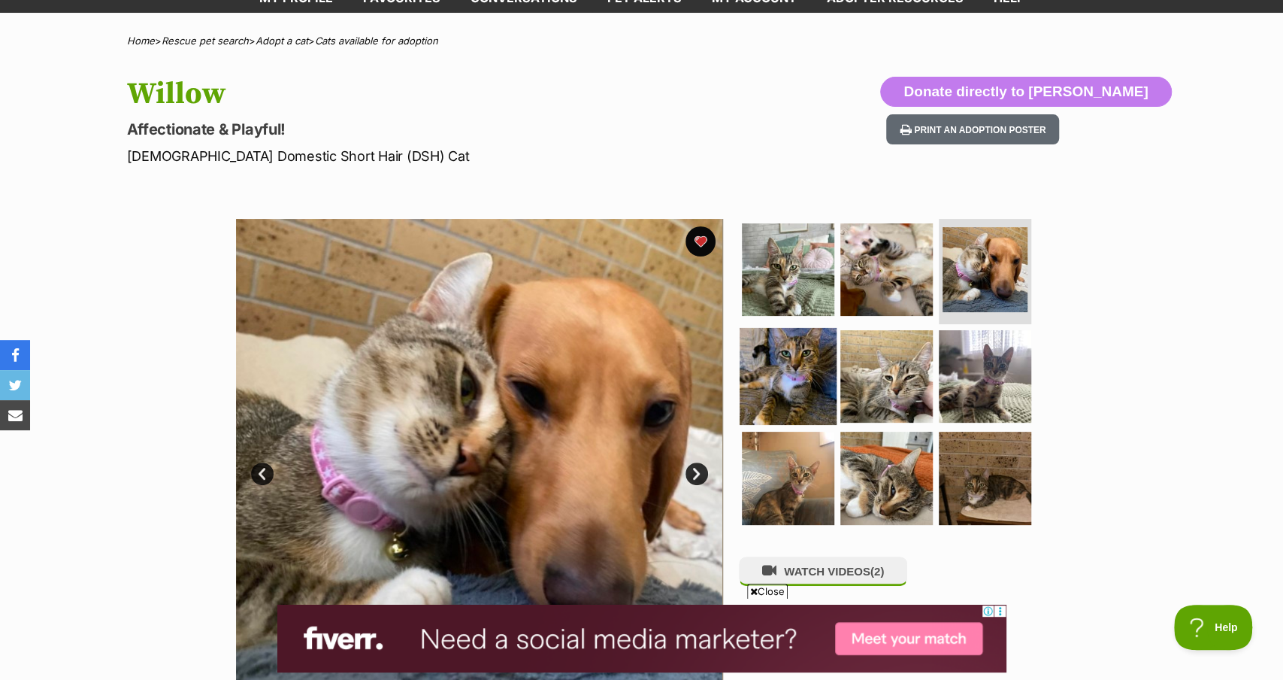
scroll to position [143, 0]
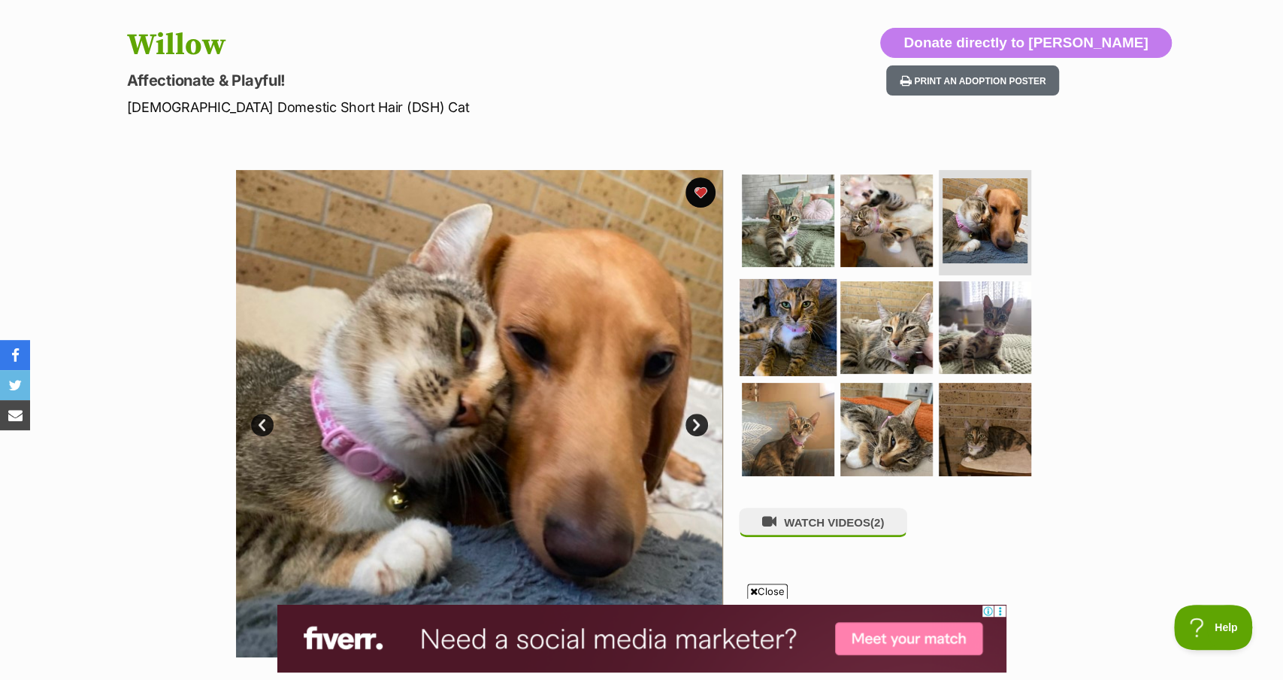
click at [795, 326] on img at bounding box center [788, 326] width 97 height 97
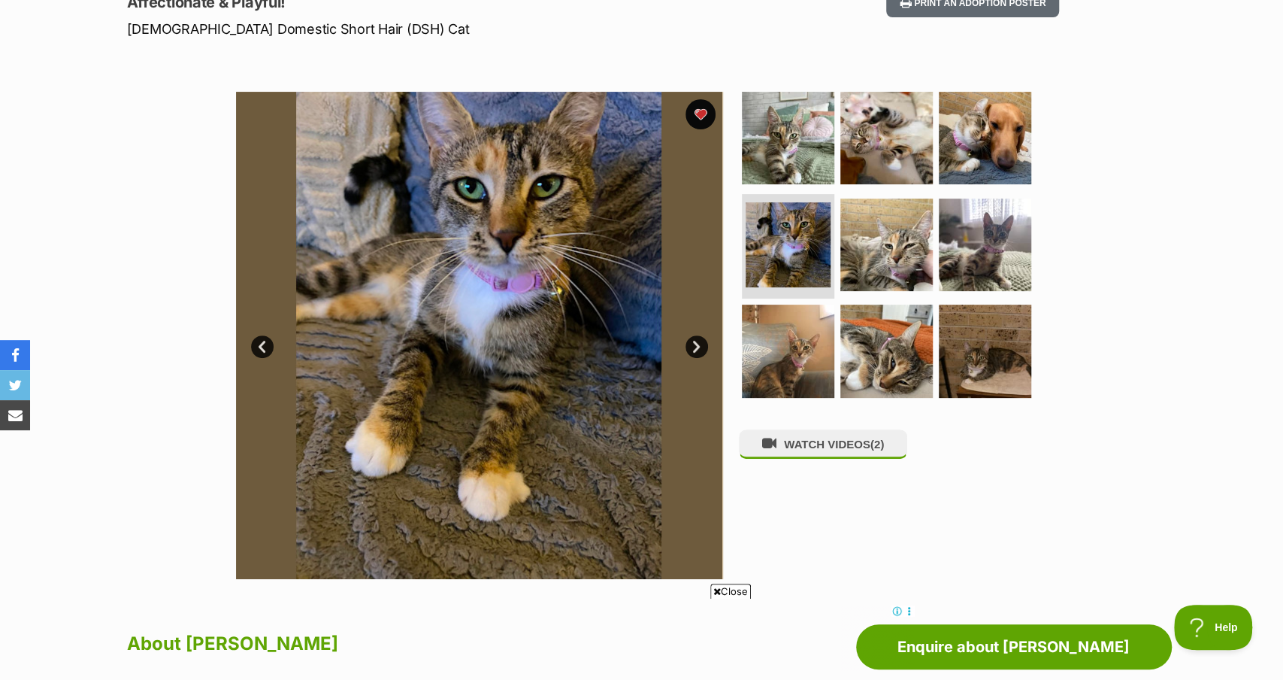
scroll to position [247, 0]
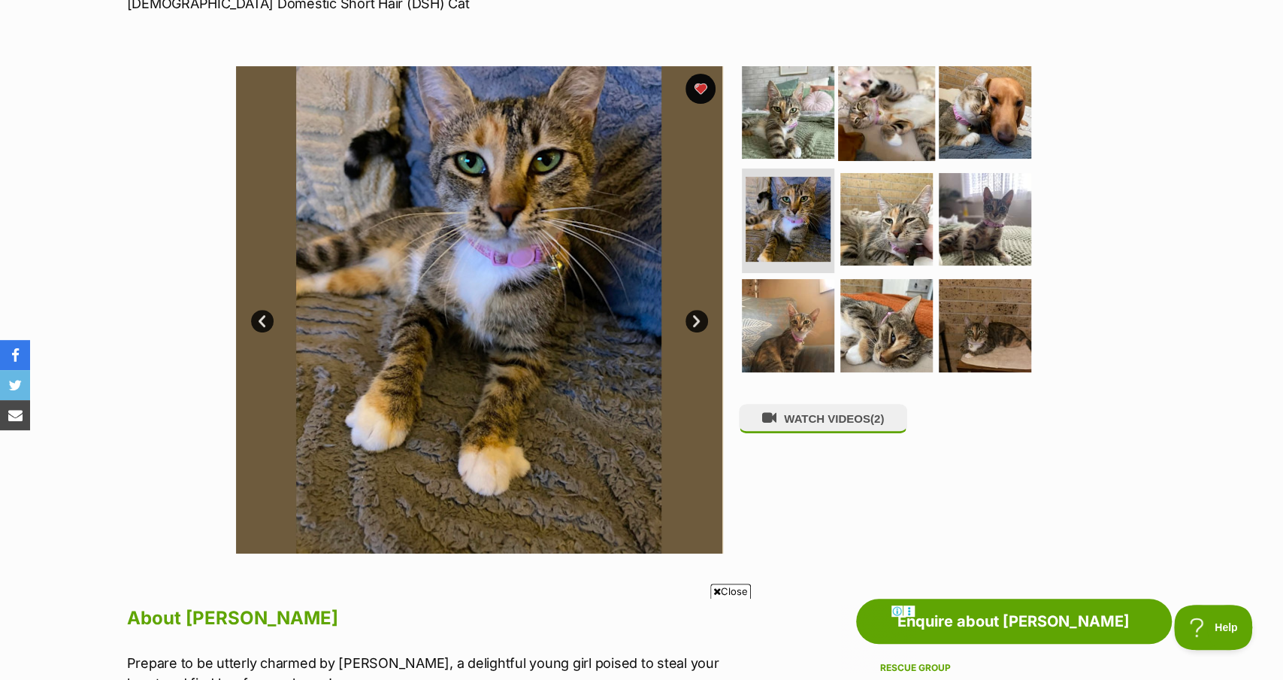
click at [894, 116] on img at bounding box center [886, 112] width 97 height 97
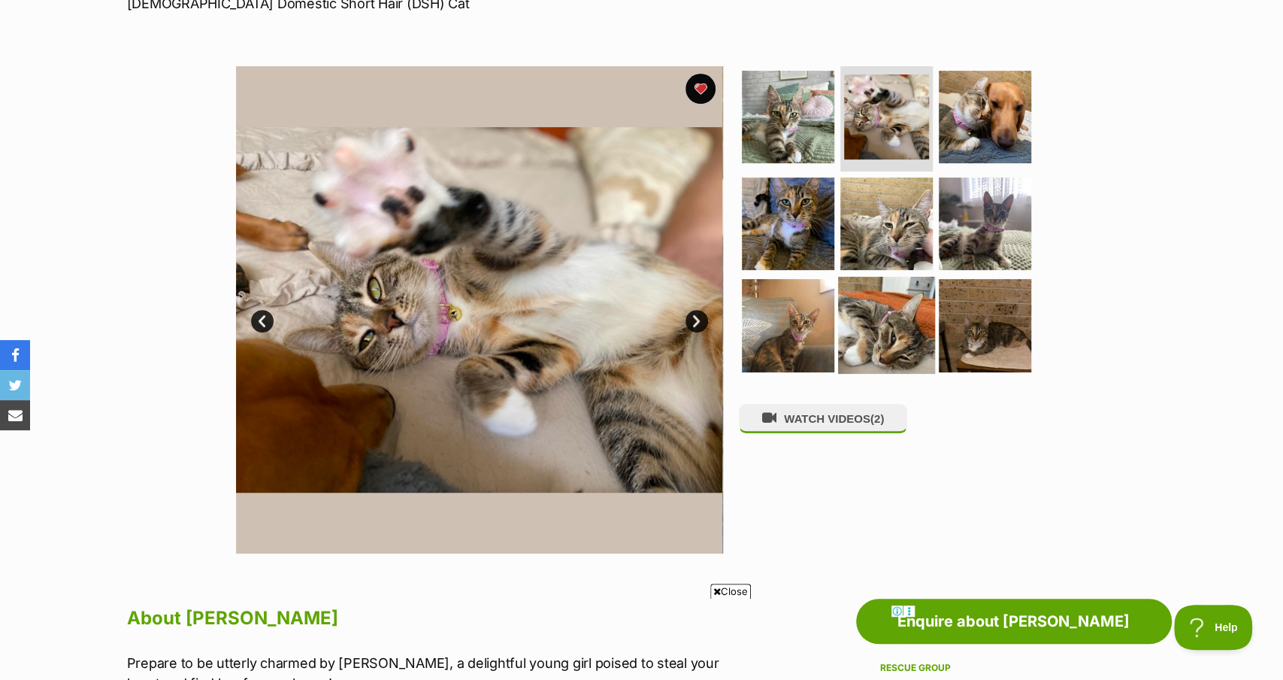
click at [901, 332] on img at bounding box center [886, 325] width 97 height 97
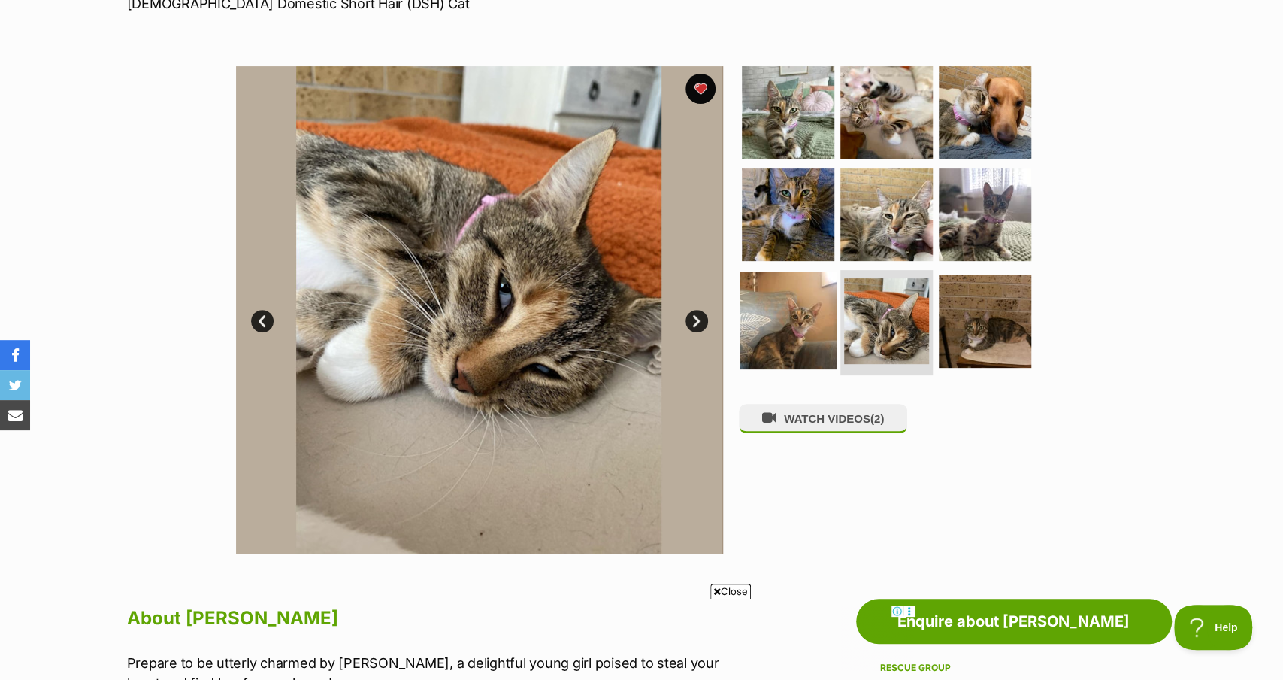
click at [807, 326] on img at bounding box center [788, 320] width 97 height 97
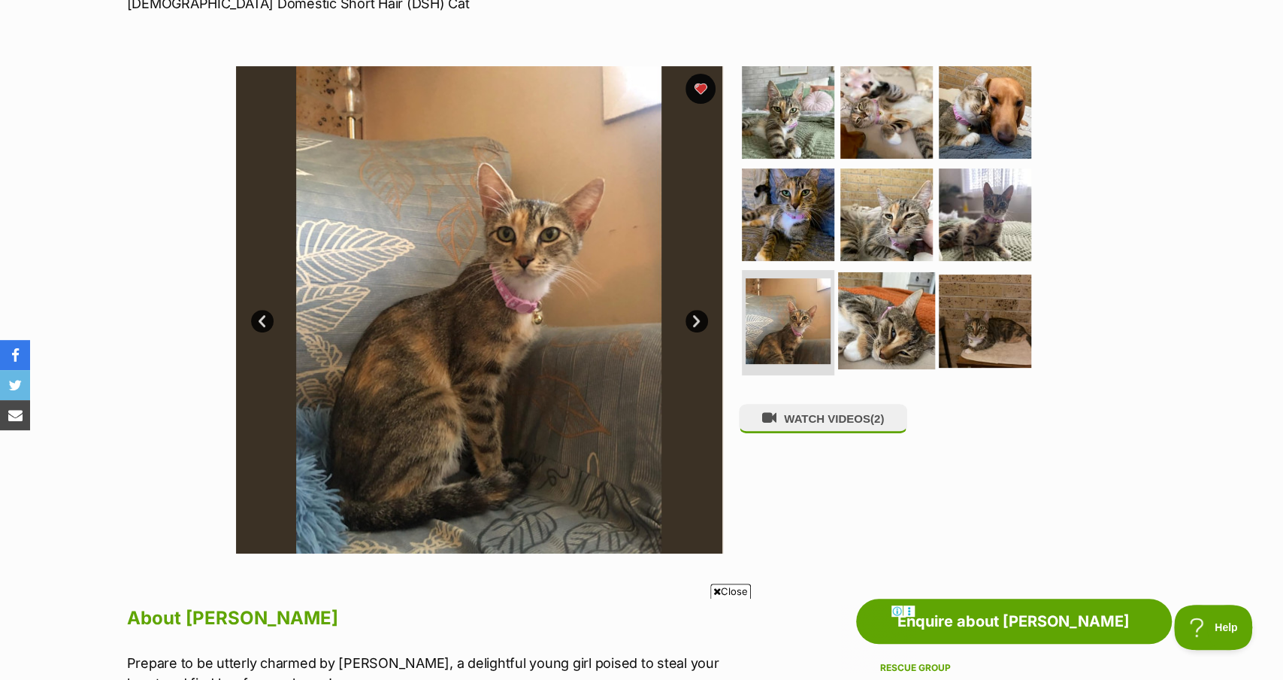
click at [858, 321] on img at bounding box center [886, 320] width 97 height 97
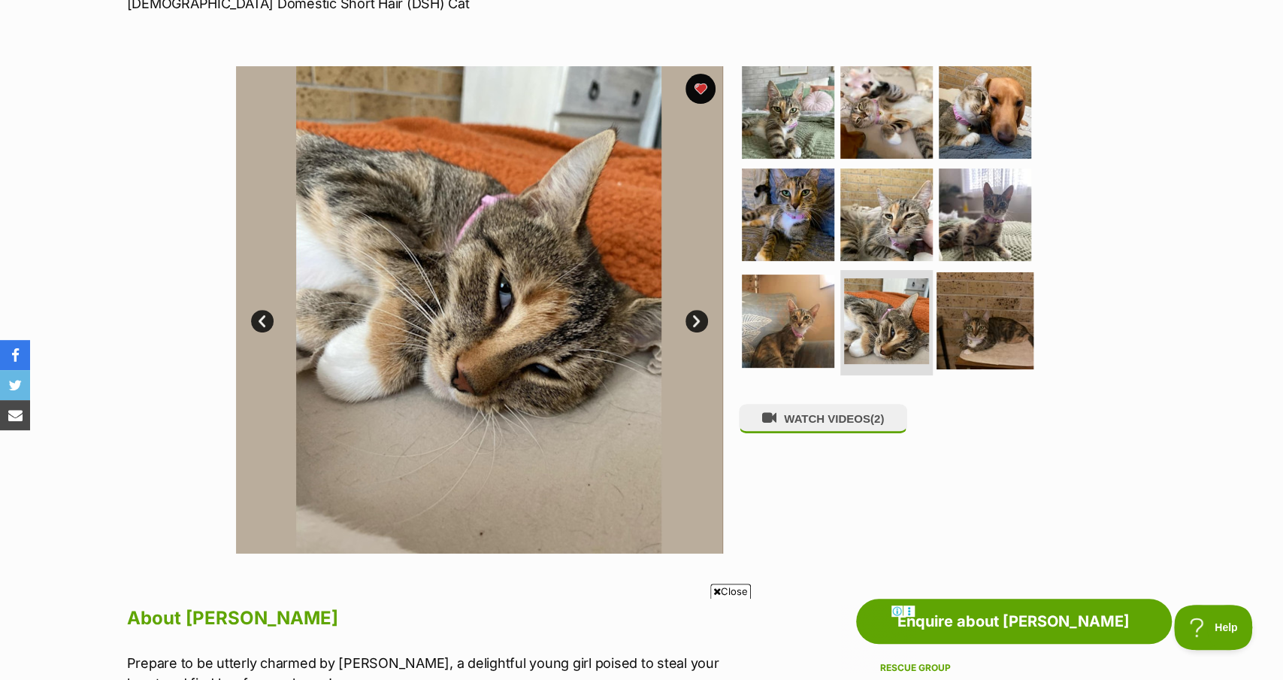
click at [959, 325] on img at bounding box center [985, 320] width 97 height 97
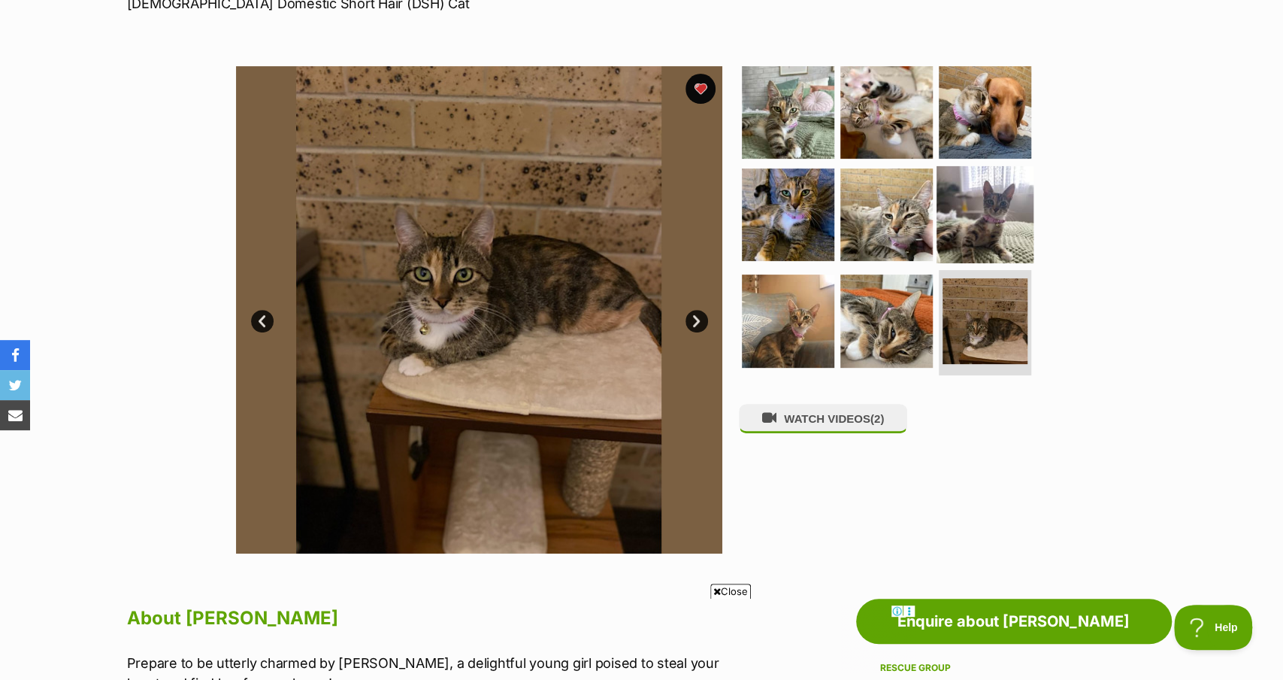
click at [995, 220] on img at bounding box center [985, 213] width 97 height 97
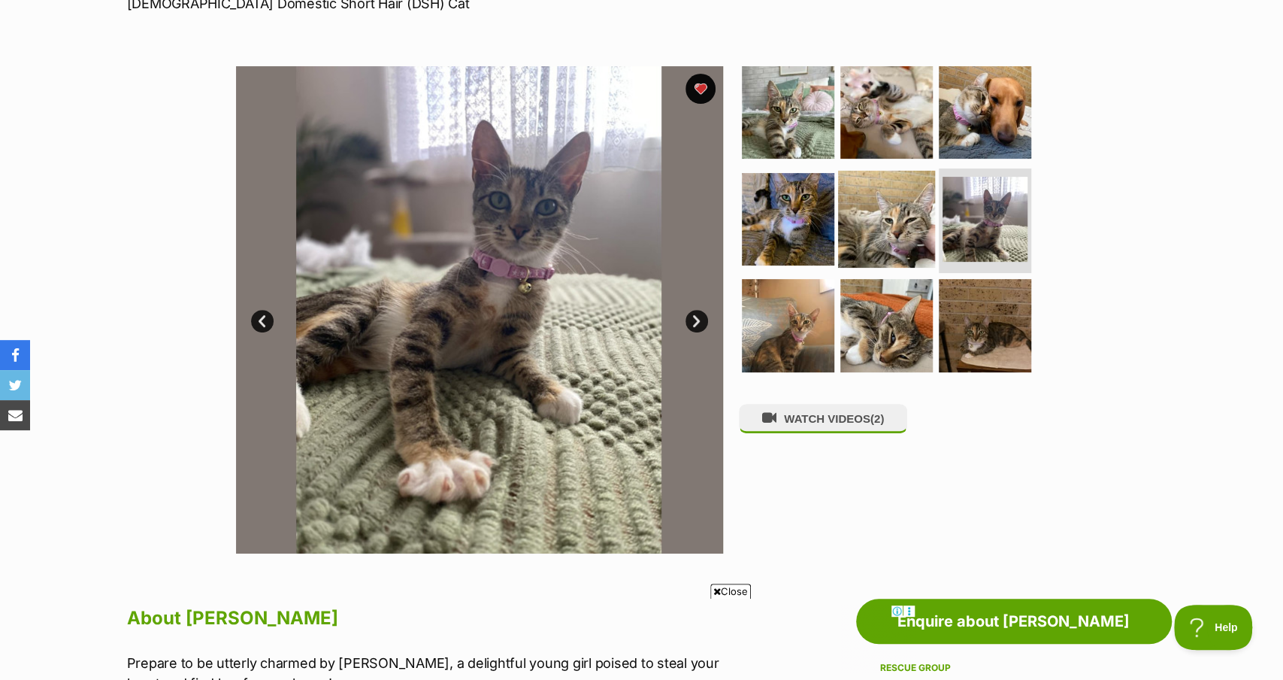
click at [913, 201] on img at bounding box center [886, 218] width 97 height 97
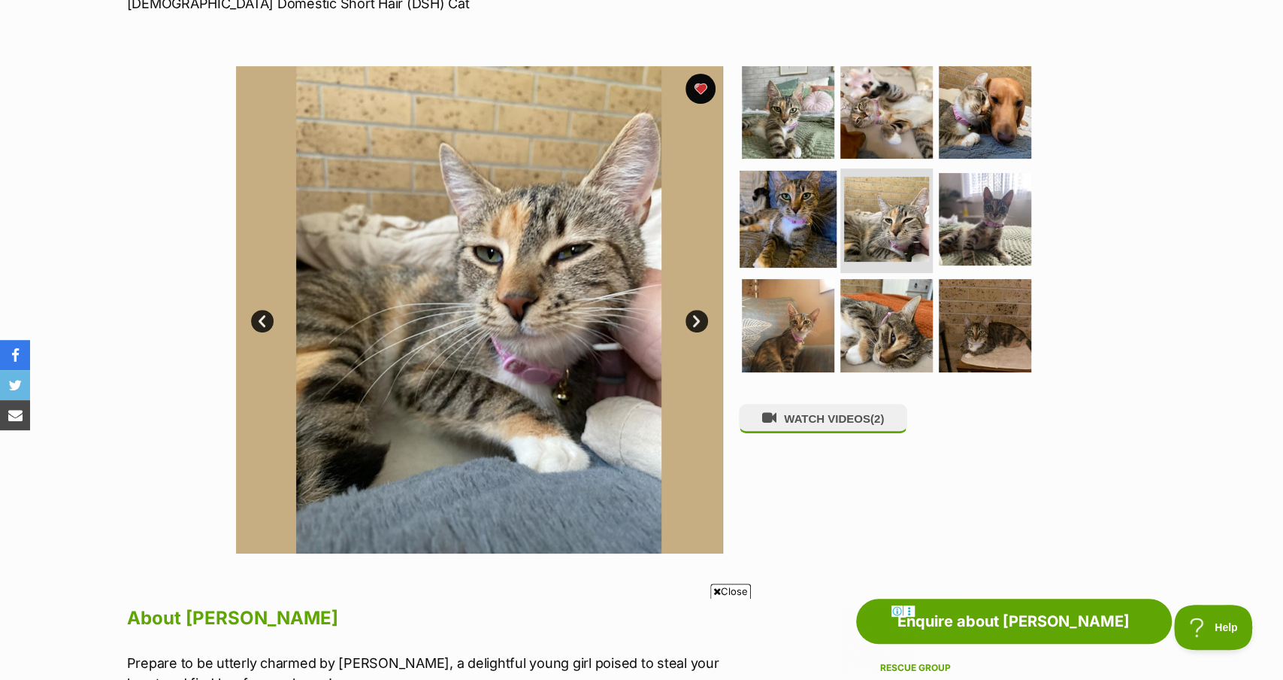
click at [787, 211] on img at bounding box center [788, 218] width 97 height 97
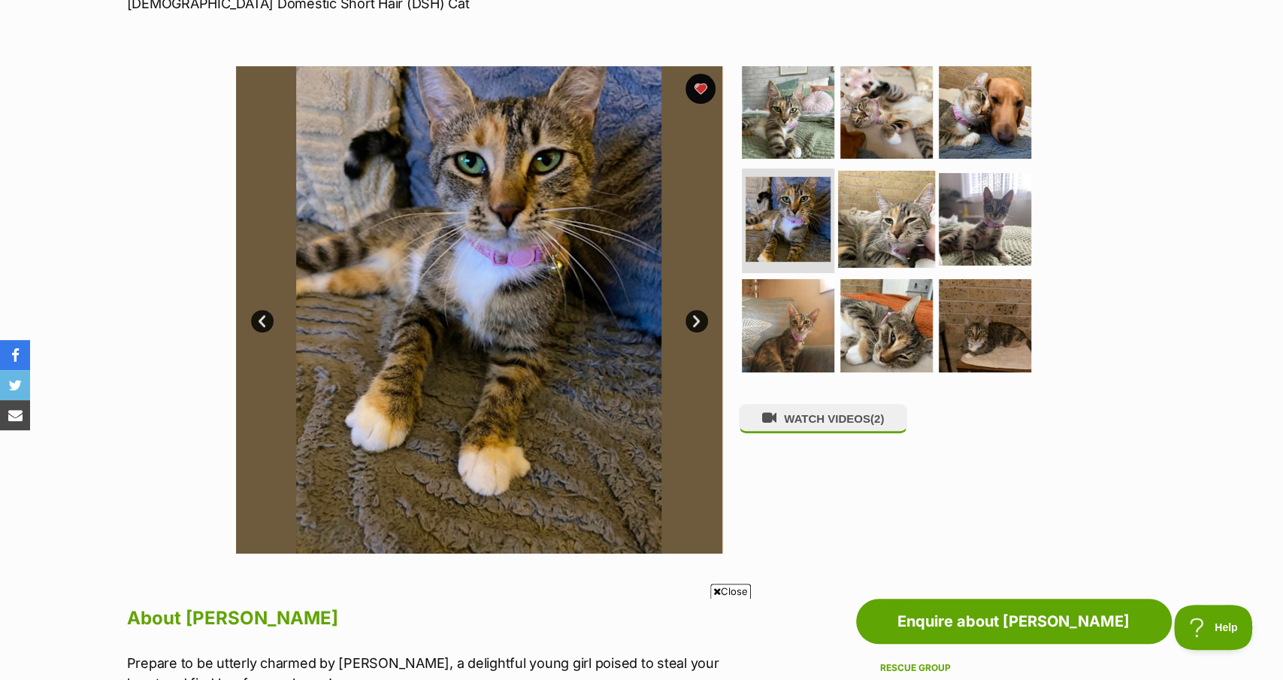
scroll to position [0, 0]
click at [853, 214] on img at bounding box center [886, 218] width 97 height 97
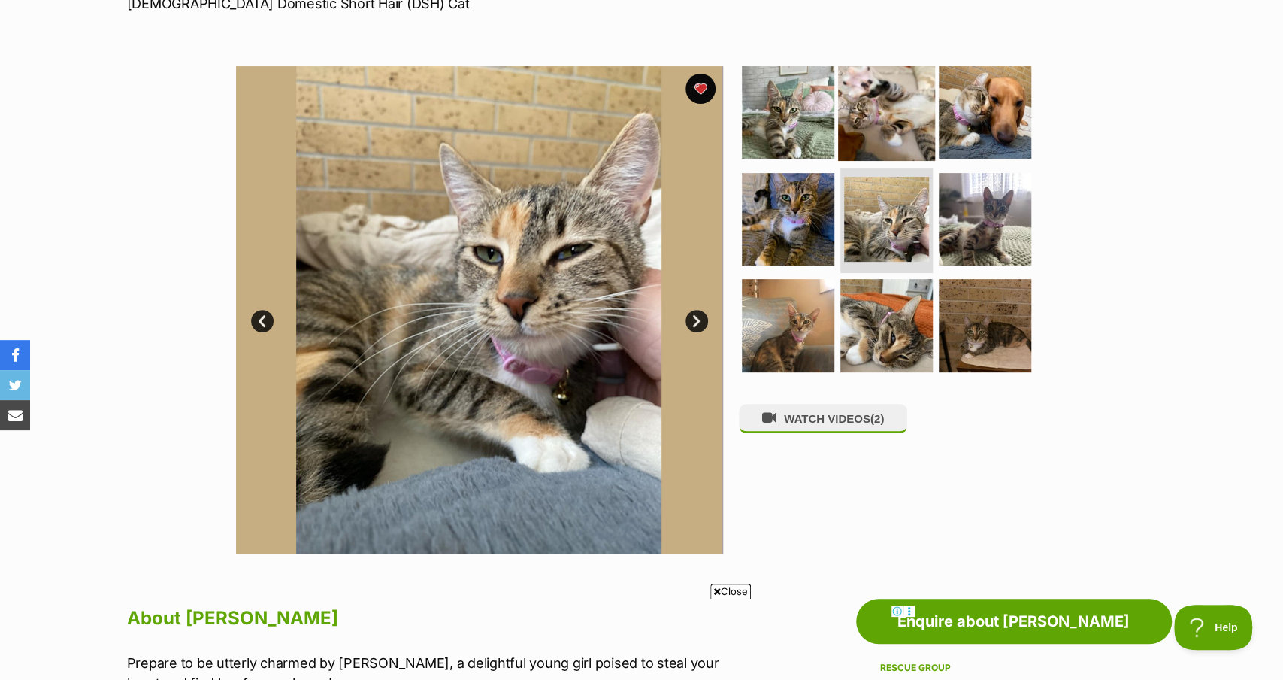
click at [893, 113] on img at bounding box center [886, 112] width 97 height 97
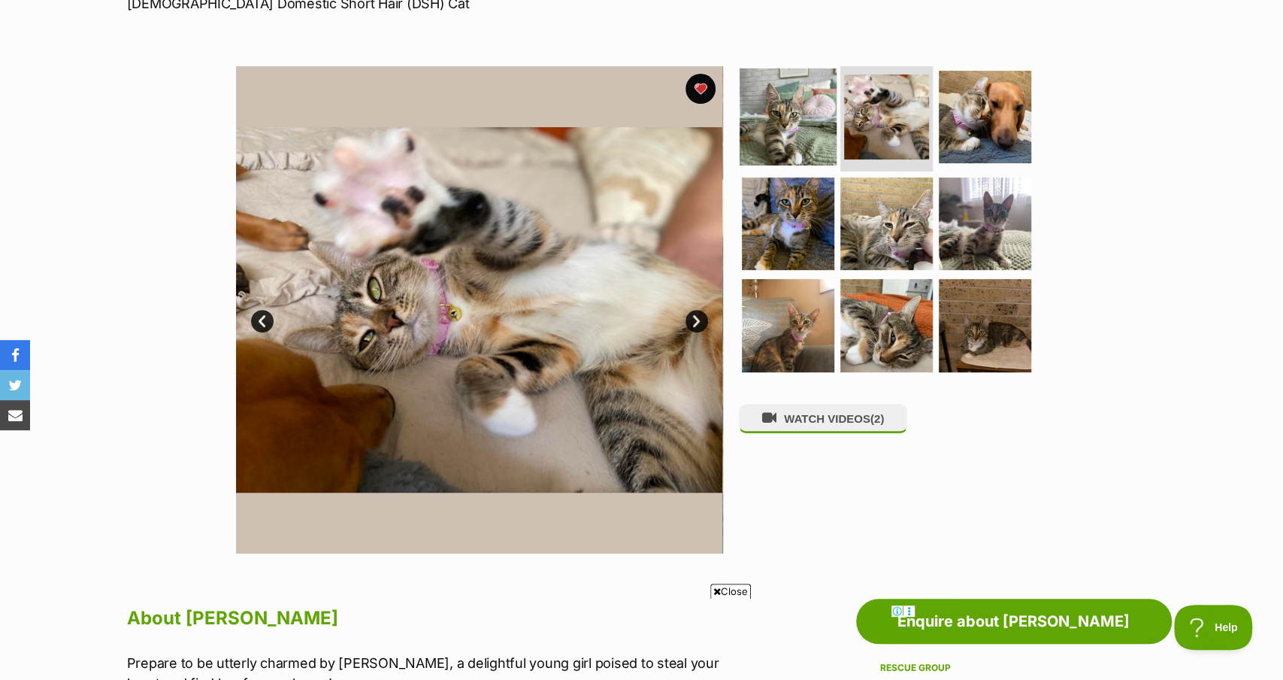
click at [801, 104] on img at bounding box center [788, 116] width 97 height 97
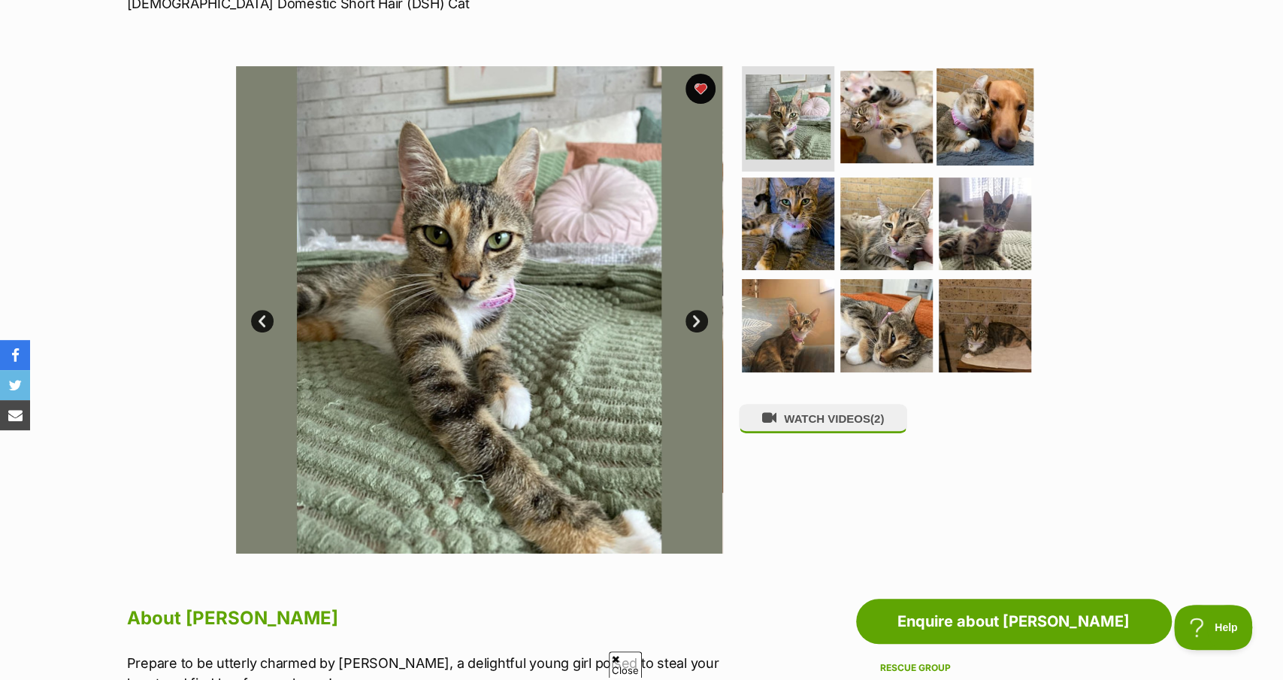
click at [979, 98] on img at bounding box center [985, 116] width 97 height 97
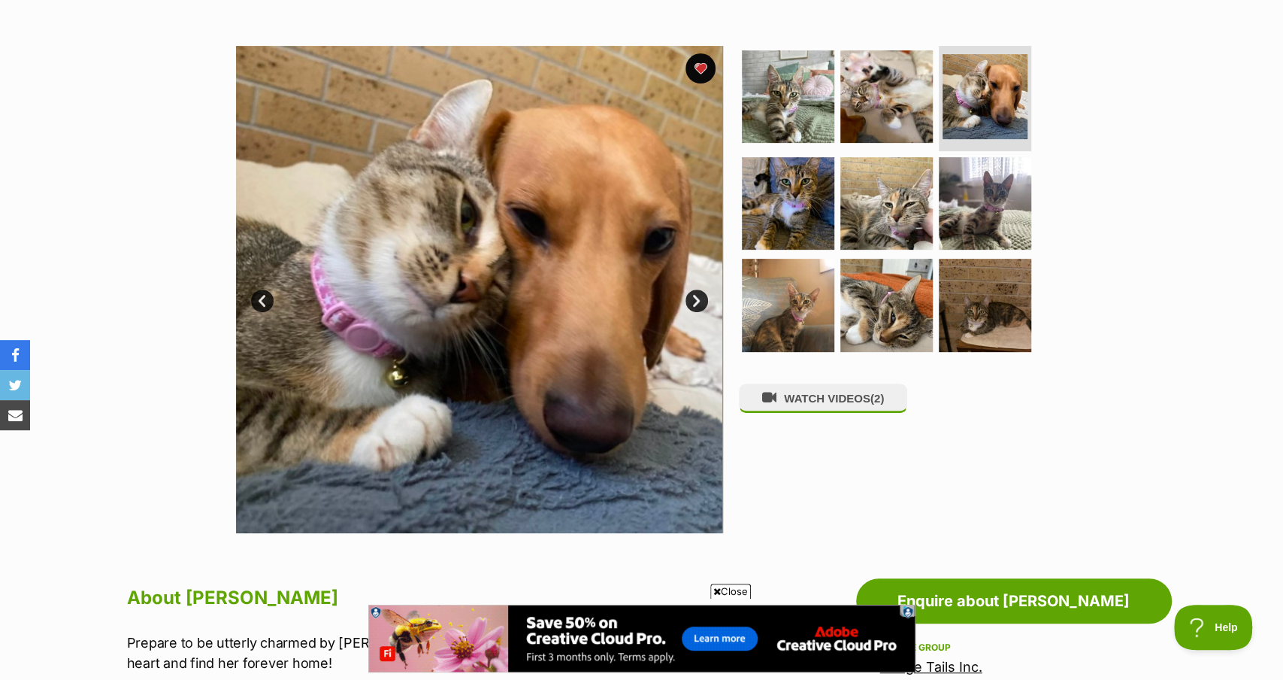
scroll to position [239, 0]
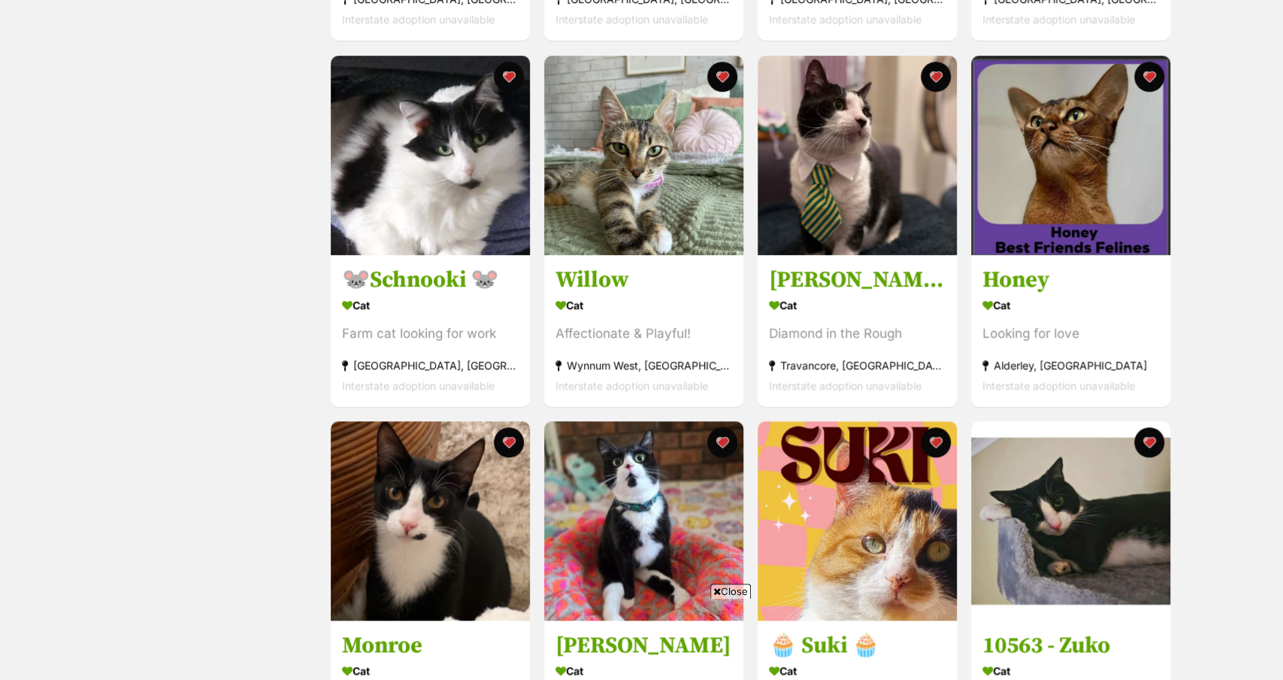
scroll to position [863, 0]
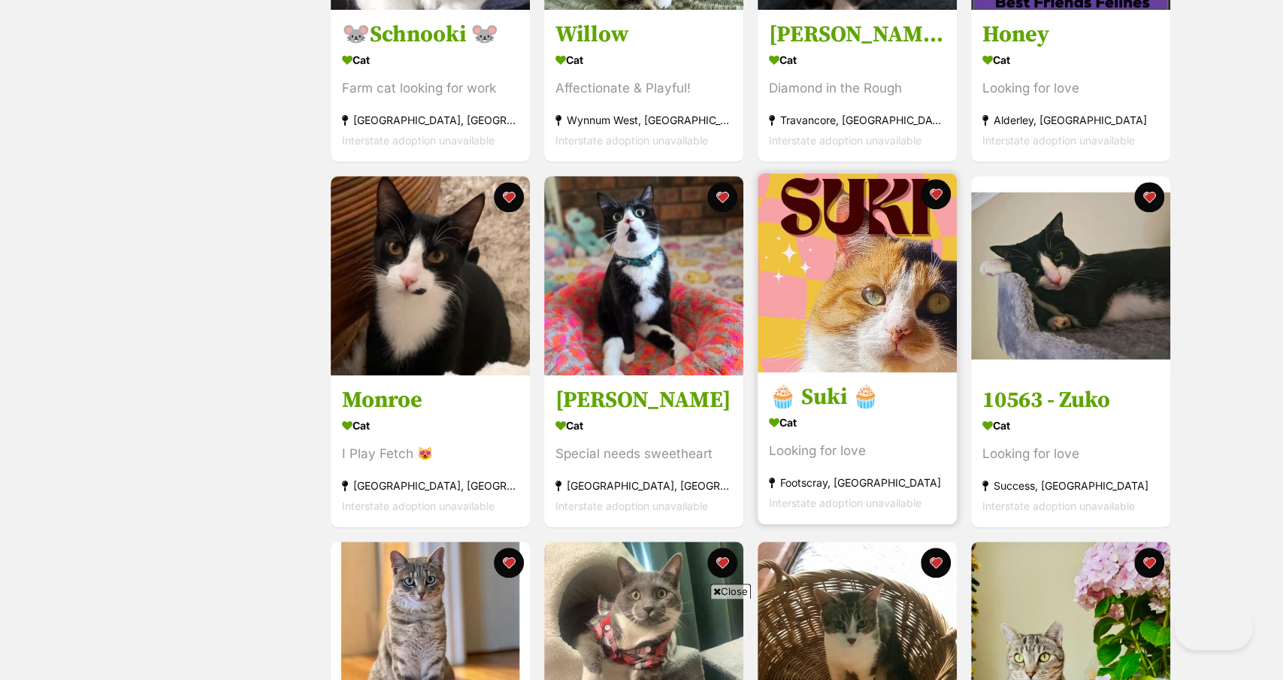
click at [822, 298] on img at bounding box center [857, 272] width 199 height 199
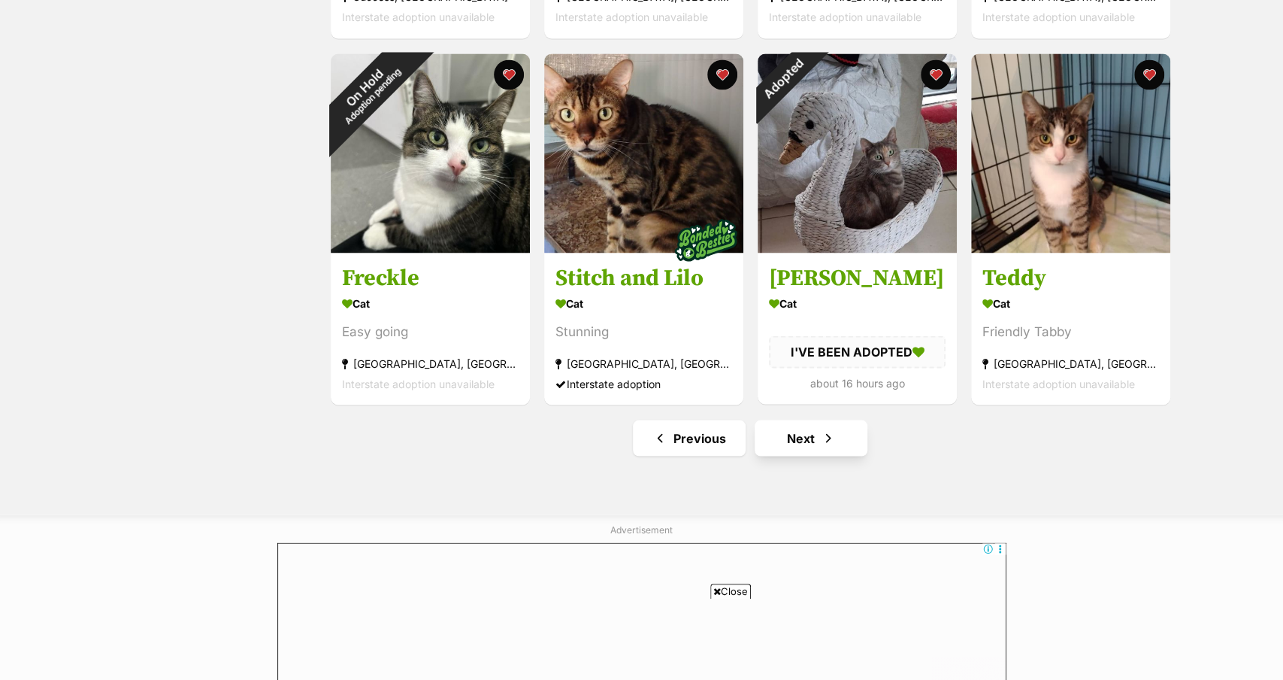
scroll to position [1721, 0]
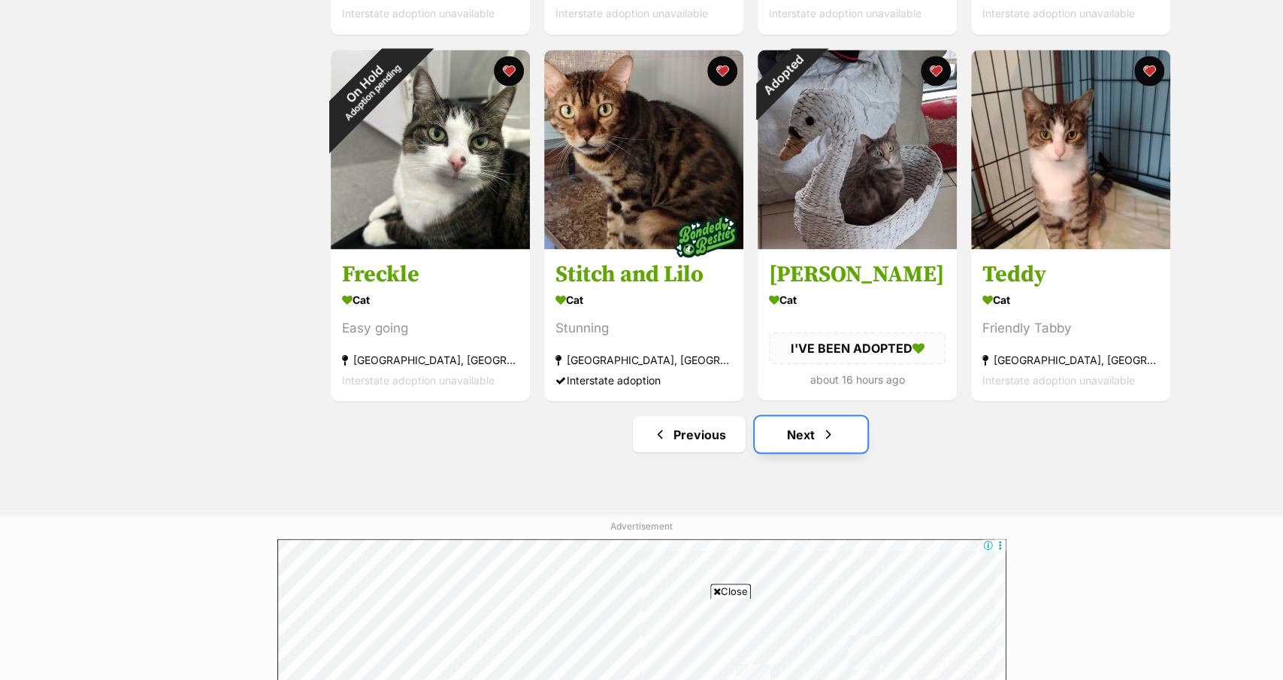
click at [812, 446] on link "Next" at bounding box center [811, 434] width 113 height 36
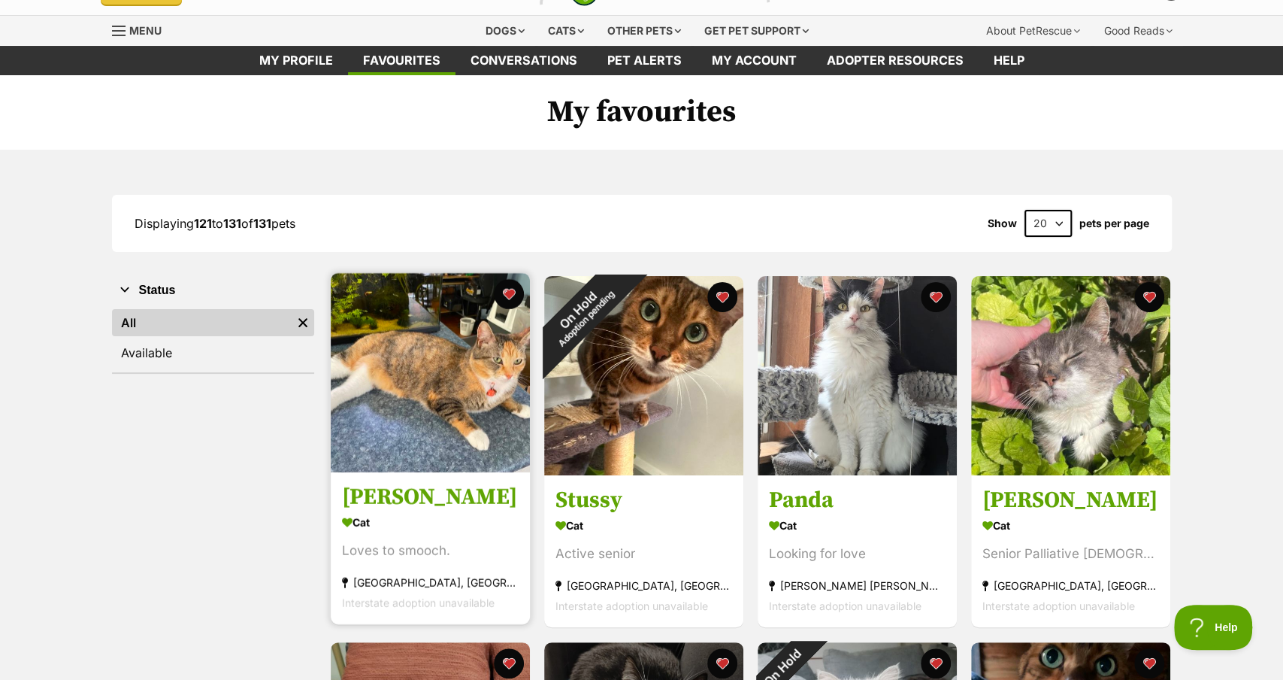
click at [465, 377] on img at bounding box center [430, 372] width 199 height 199
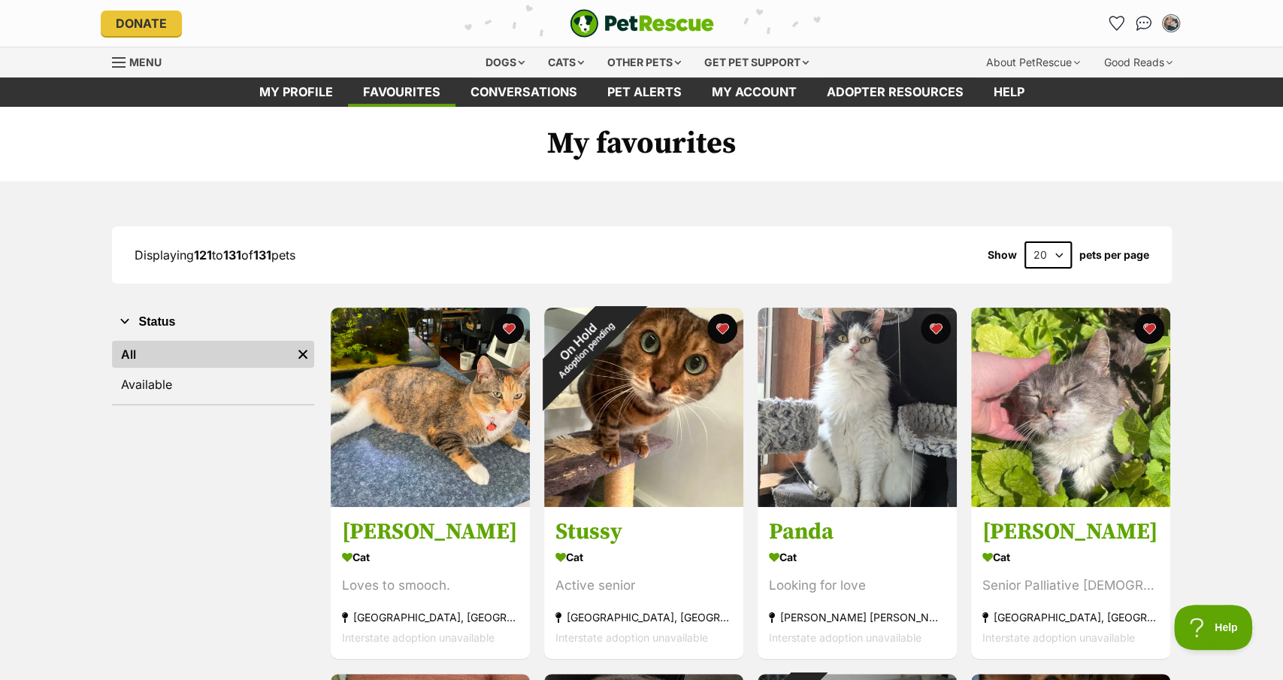
click at [129, 65] on span "Menu" at bounding box center [145, 62] width 32 height 13
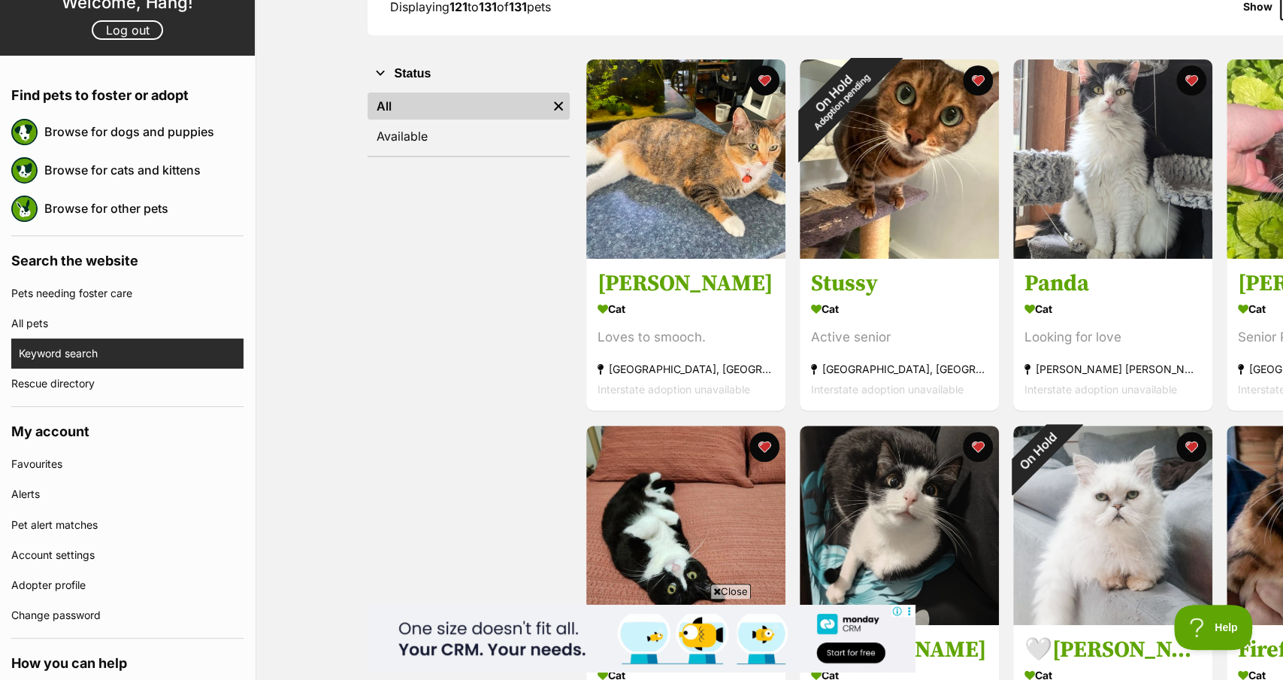
click at [60, 347] on link "Keyword search" at bounding box center [131, 353] width 225 height 30
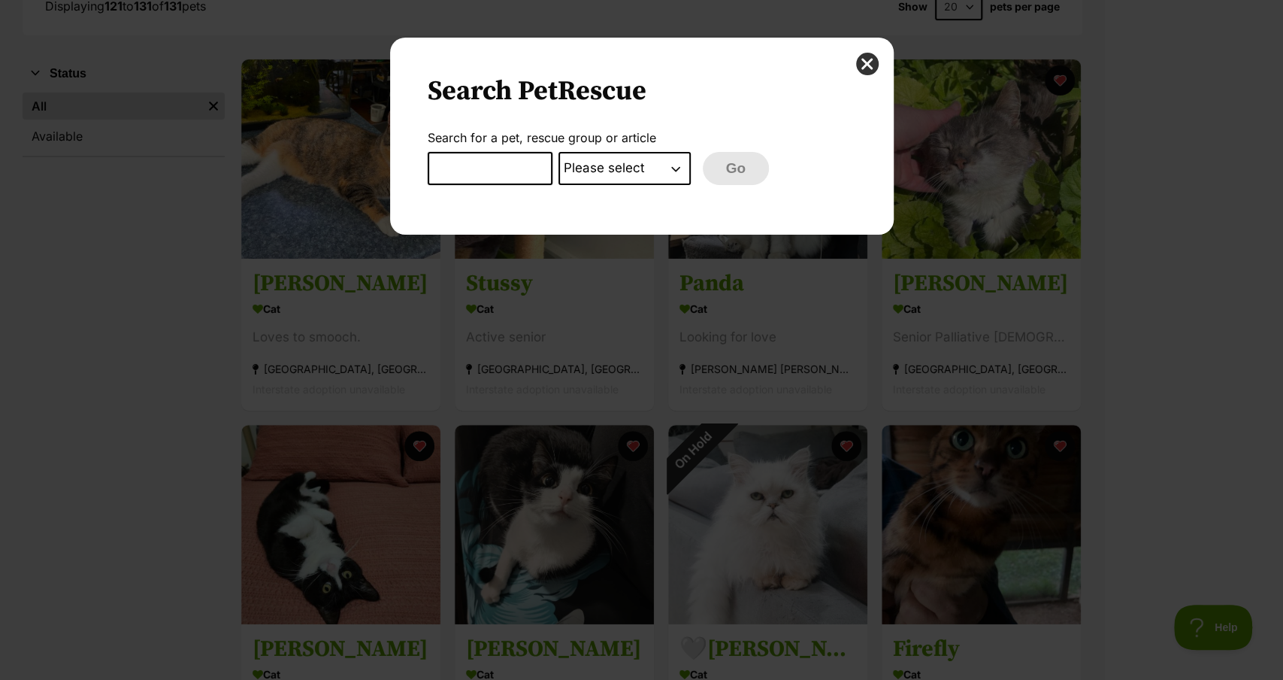
click at [443, 177] on input "Dialog Window - Close (Press escape to close)" at bounding box center [490, 168] width 125 height 33
type input "h"
type input "storm"
click at [632, 165] on select "Please select PetRescue ID Pet name Group Article" at bounding box center [625, 168] width 132 height 33
select select "pet_name"
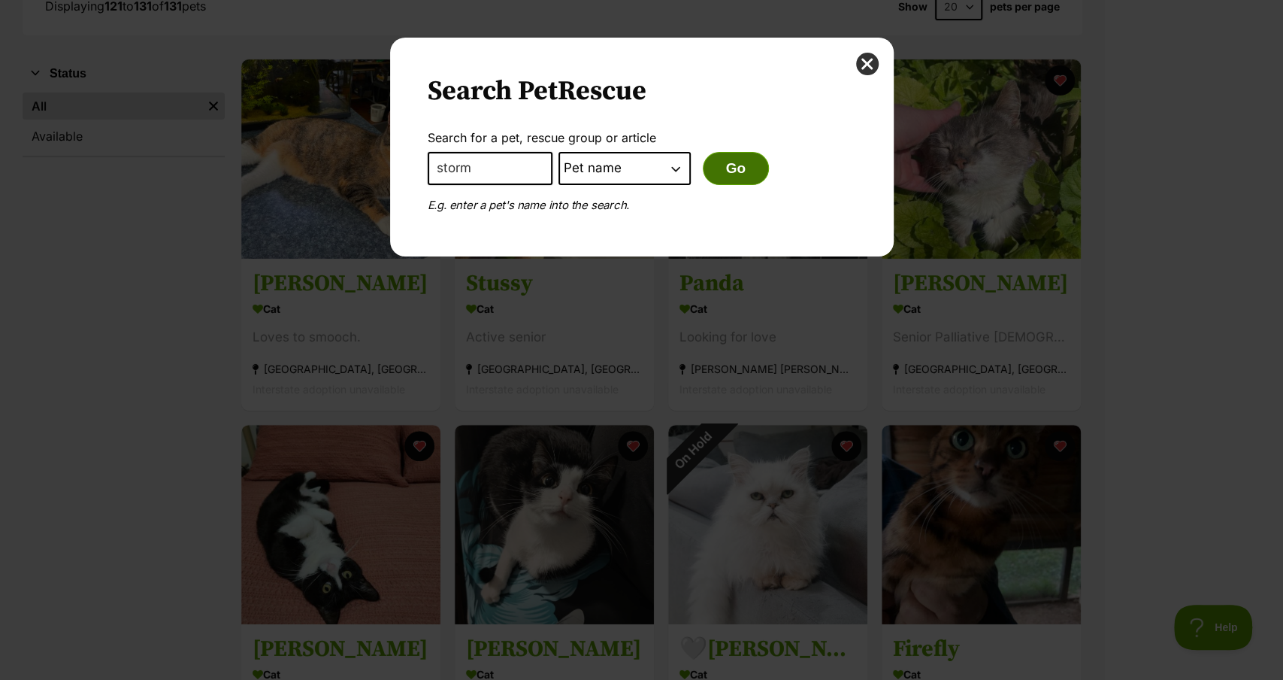
click at [742, 167] on button "Go" at bounding box center [736, 168] width 66 height 33
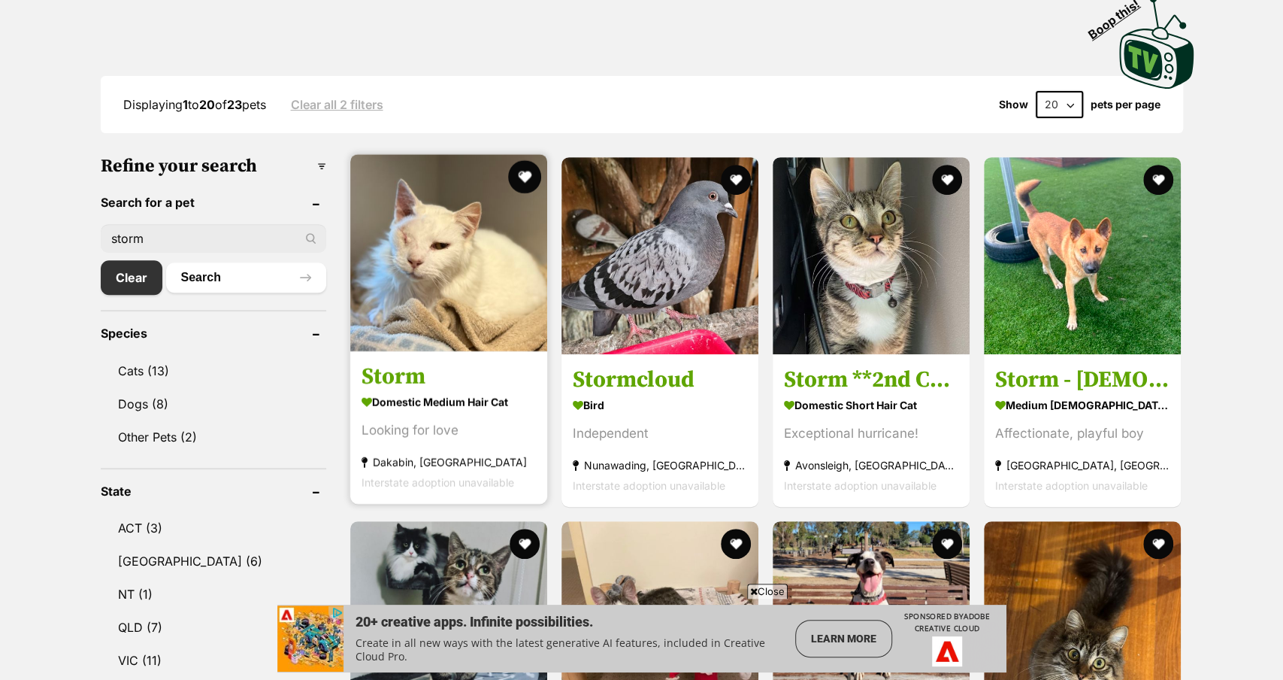
click at [530, 177] on button "favourite" at bounding box center [524, 176] width 33 height 33
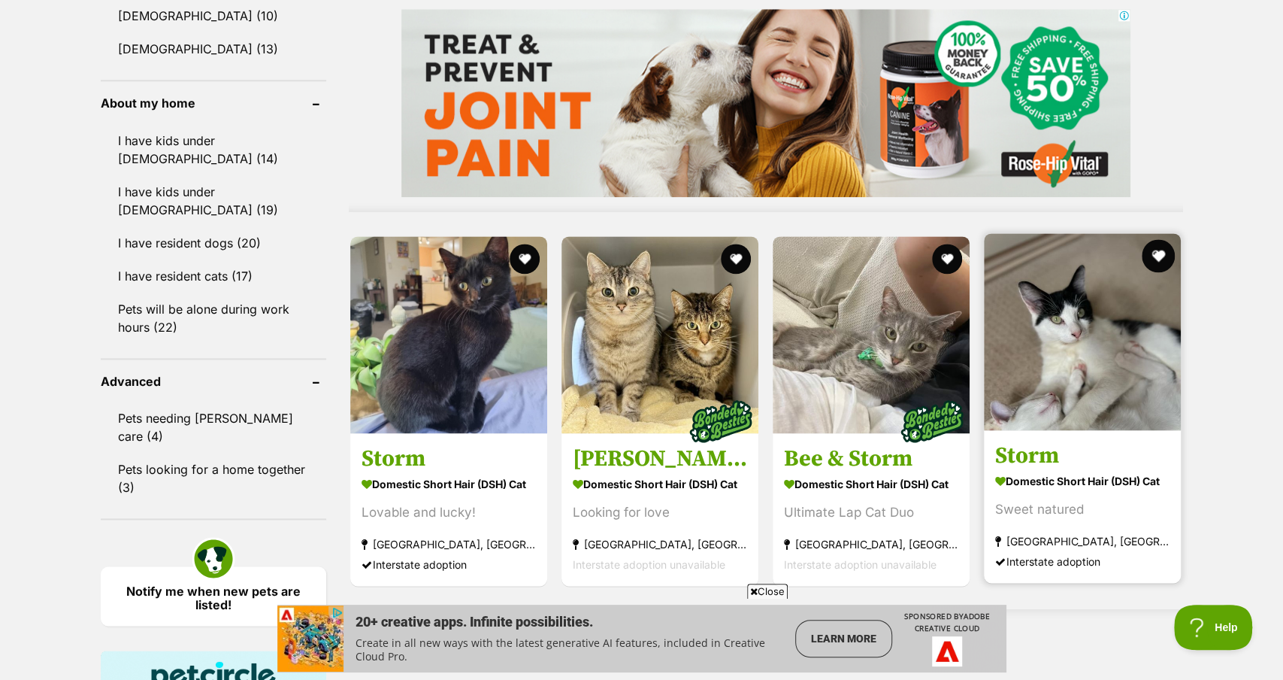
click at [1158, 259] on button "favourite" at bounding box center [1159, 255] width 33 height 33
click at [1097, 345] on img at bounding box center [1082, 331] width 197 height 197
